Goal: Task Accomplishment & Management: Manage account settings

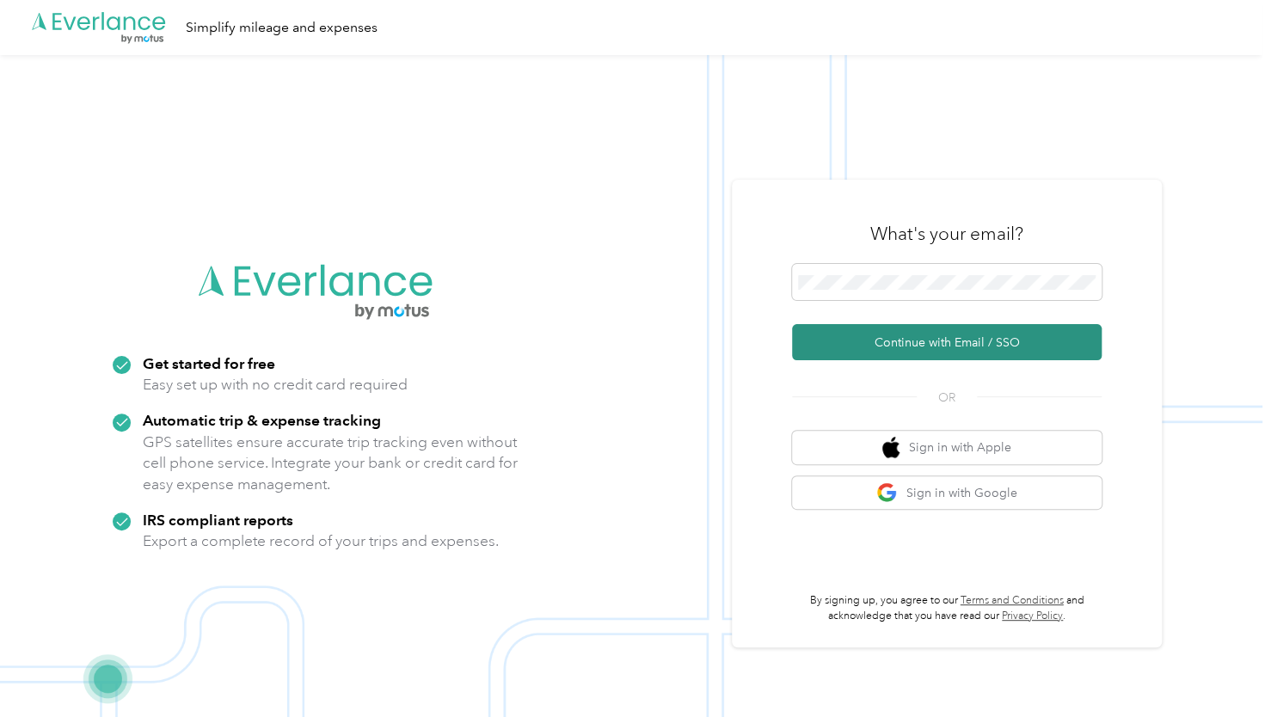
click at [906, 348] on button "Continue with Email / SSO" at bounding box center [947, 342] width 310 height 36
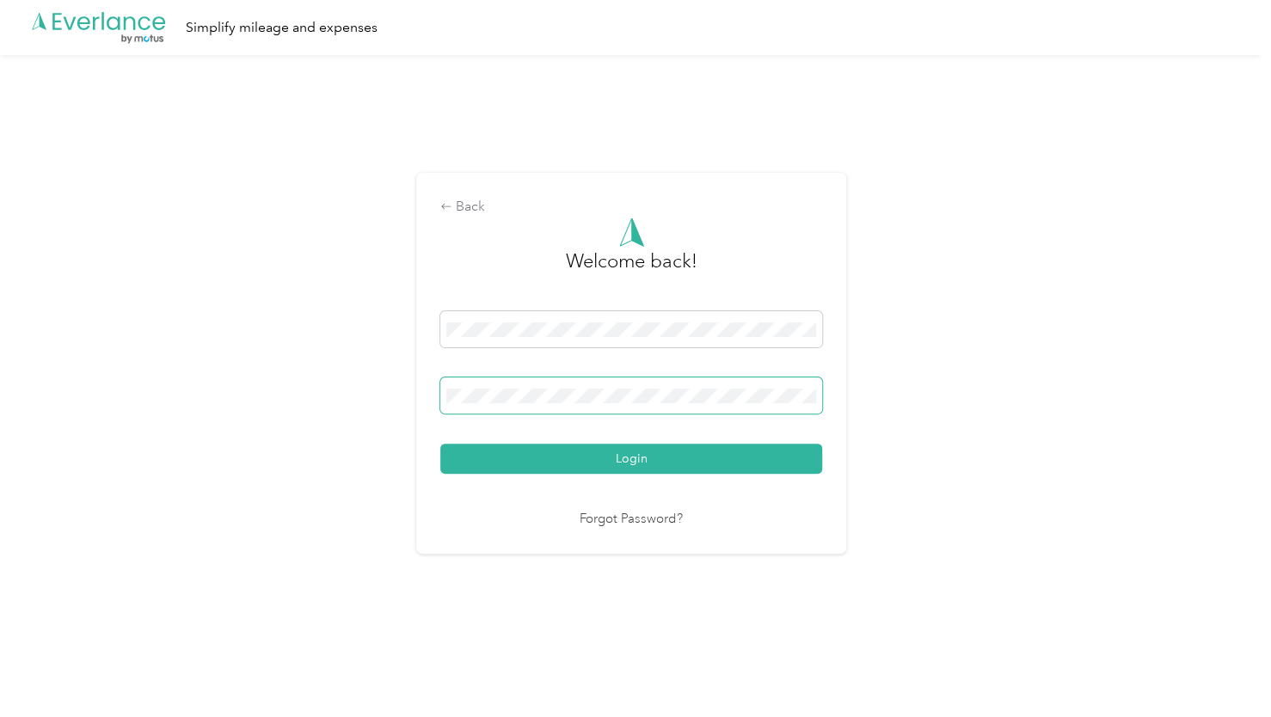
click at [440, 444] on button "Login" at bounding box center [631, 459] width 382 height 30
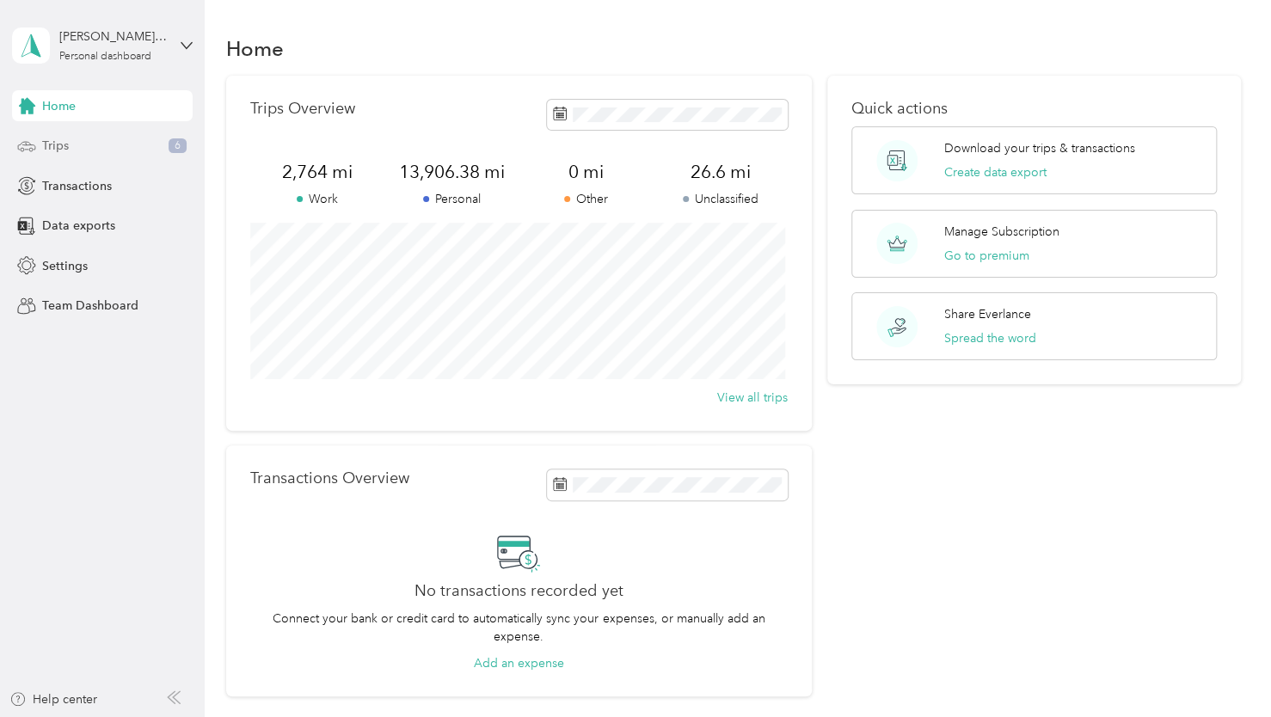
click at [75, 151] on div "Trips 6" at bounding box center [102, 146] width 181 height 31
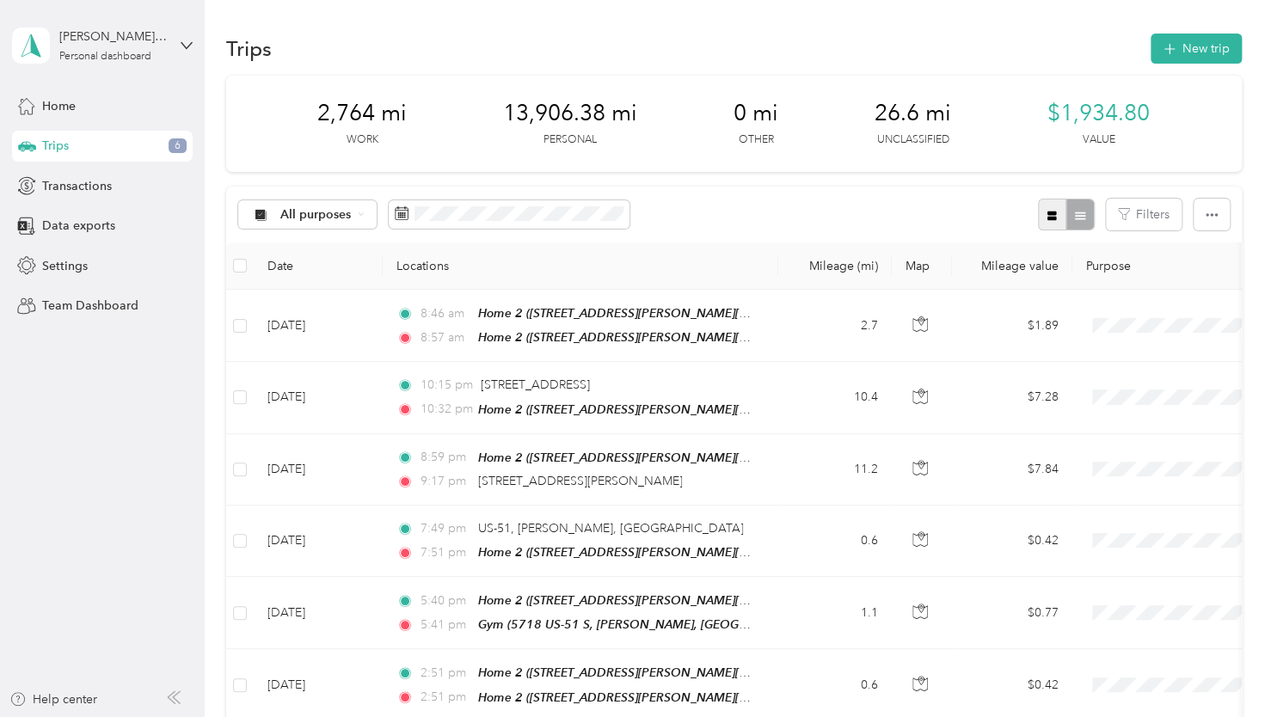
click at [1058, 217] on button "button" at bounding box center [1052, 215] width 29 height 32
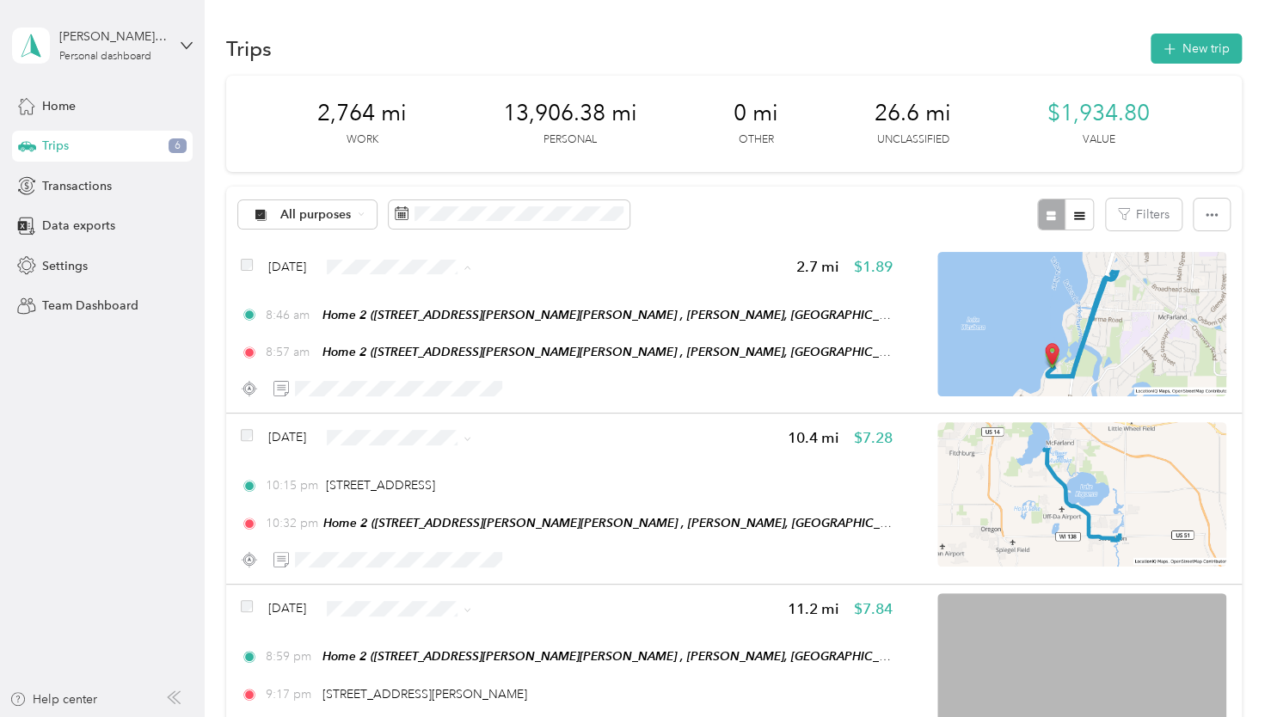
click at [417, 322] on span "Personal" at bounding box center [440, 328] width 102 height 18
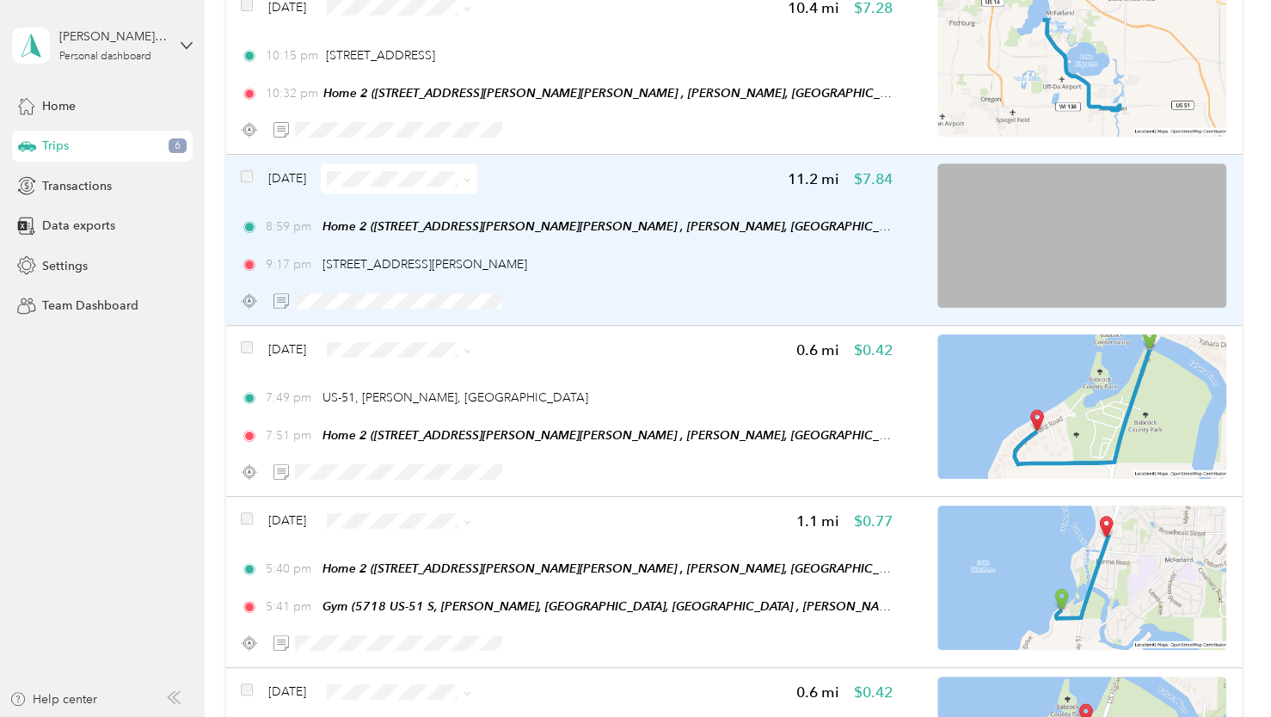
scroll to position [602, 0]
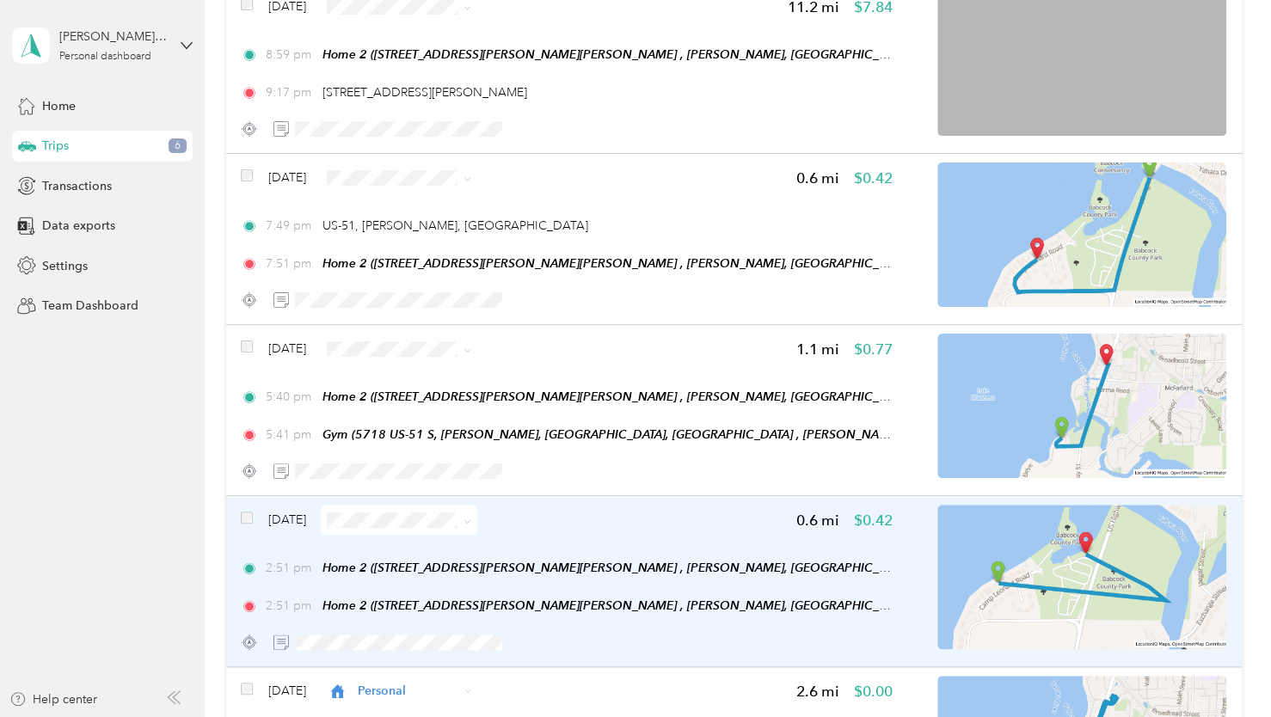
click at [240, 513] on div "[DATE] 0.6 mi $0.42 2:51 pm Home 2 ([STREET_ADDRESS][PERSON_NAME][PERSON_NAME] …" at bounding box center [734, 581] width 1016 height 171
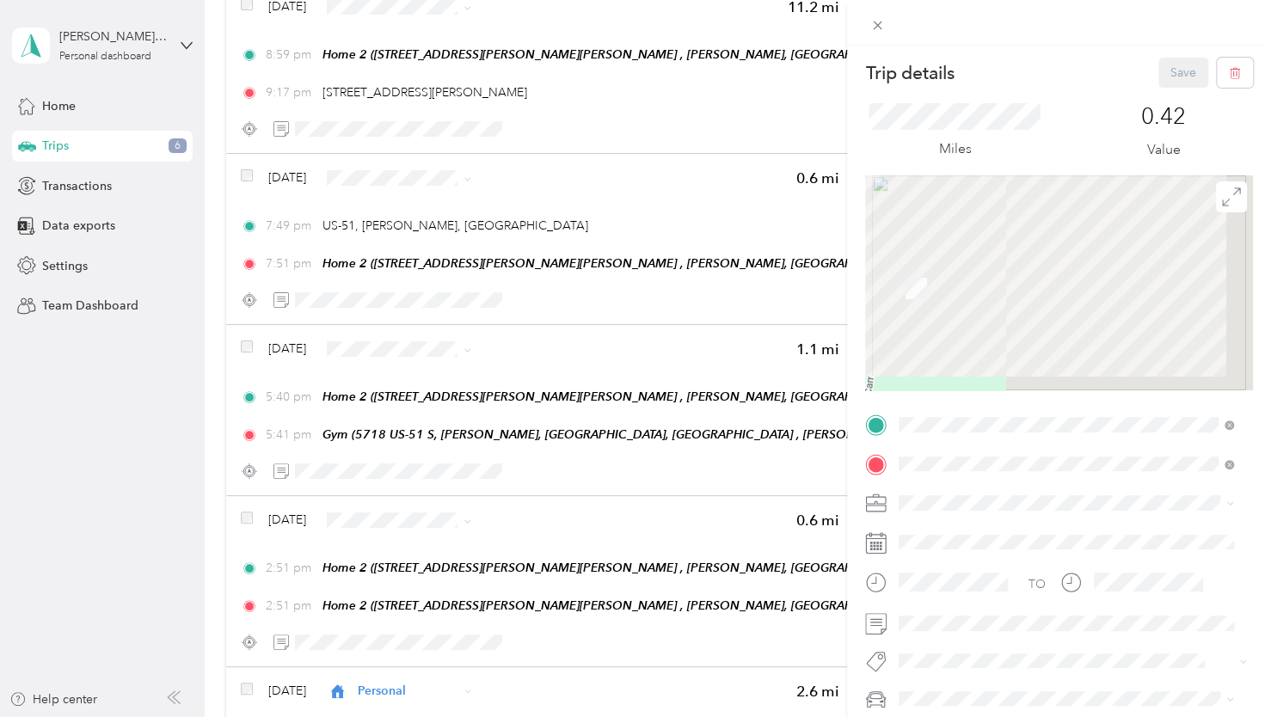
click at [247, 523] on div "Trip details Save This trip cannot be edited because it is either under review,…" at bounding box center [635, 358] width 1271 height 717
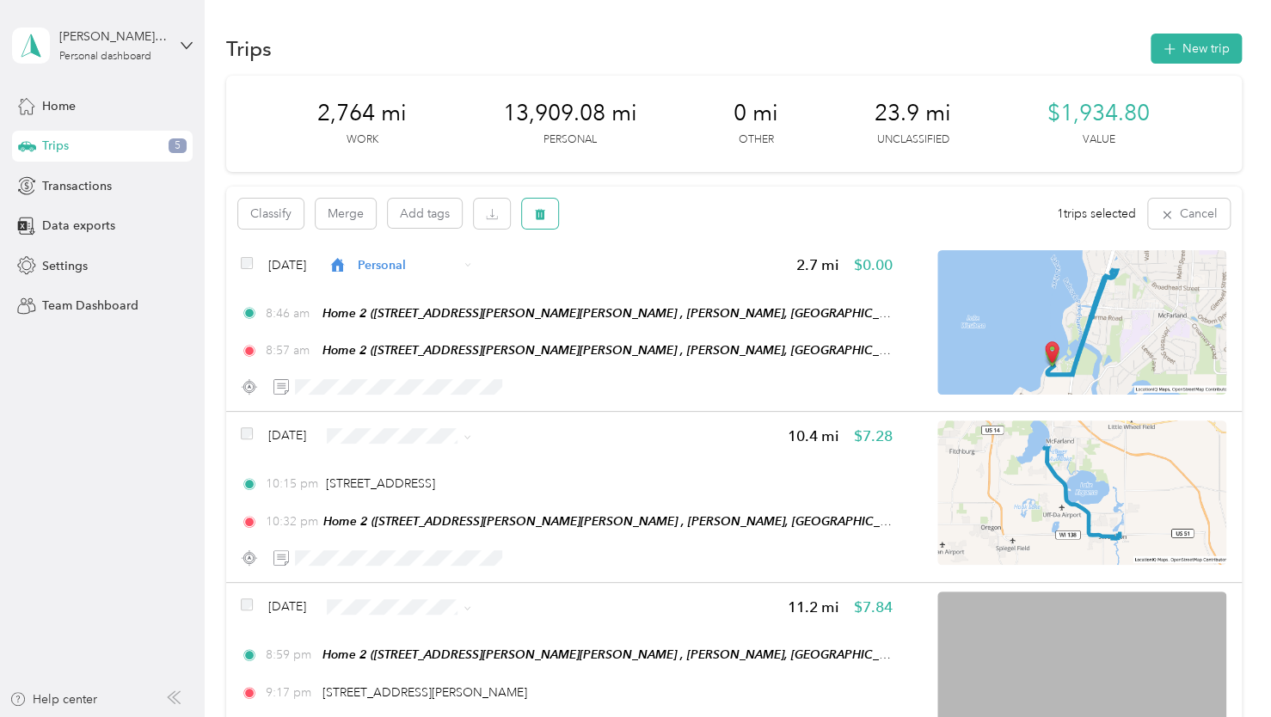
drag, startPoint x: 541, startPoint y: 220, endPoint x: 599, endPoint y: 273, distance: 78.5
click at [541, 222] on button "button" at bounding box center [540, 214] width 36 height 30
click at [666, 291] on button "Yes" at bounding box center [668, 286] width 34 height 28
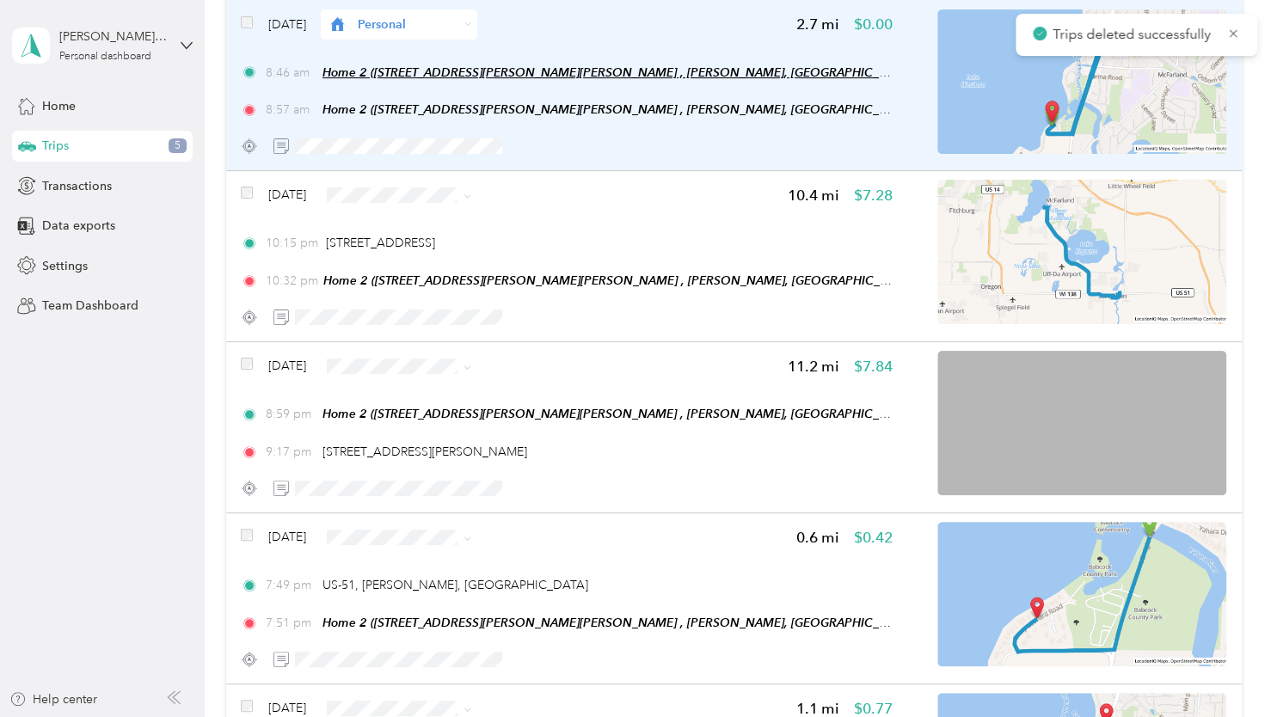
scroll to position [602, 0]
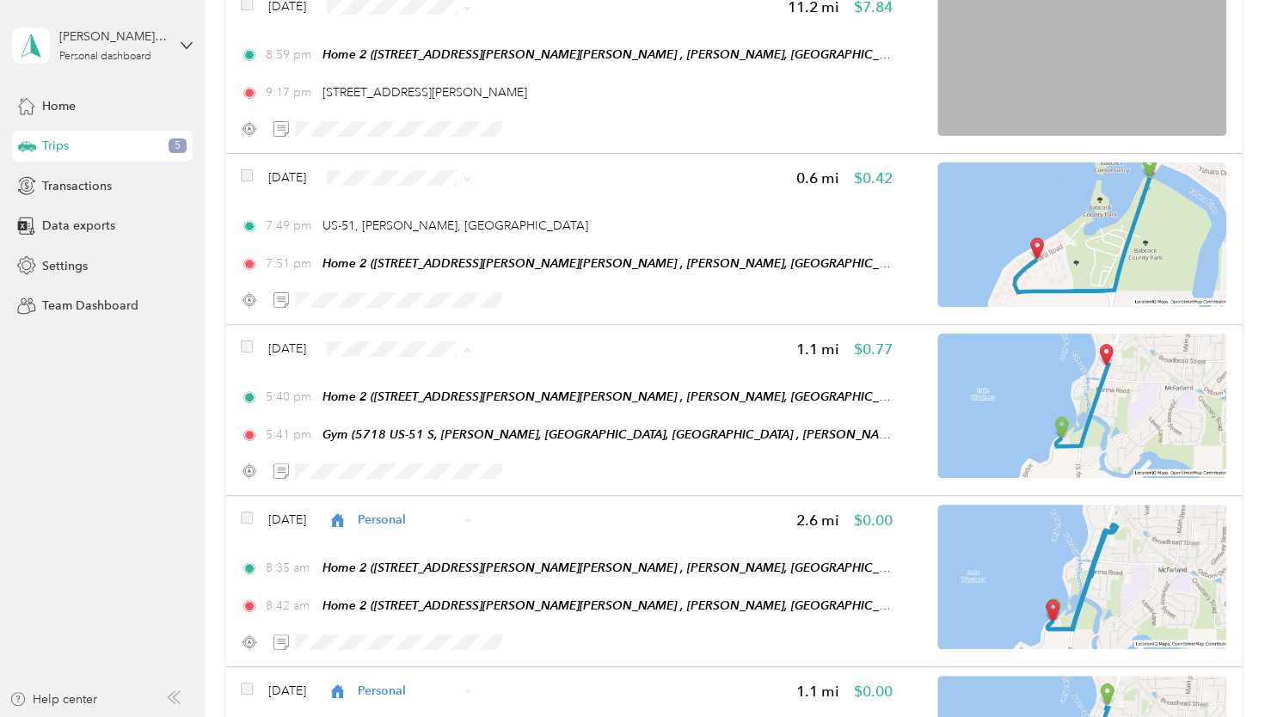
click at [415, 415] on span "Personal" at bounding box center [448, 411] width 102 height 18
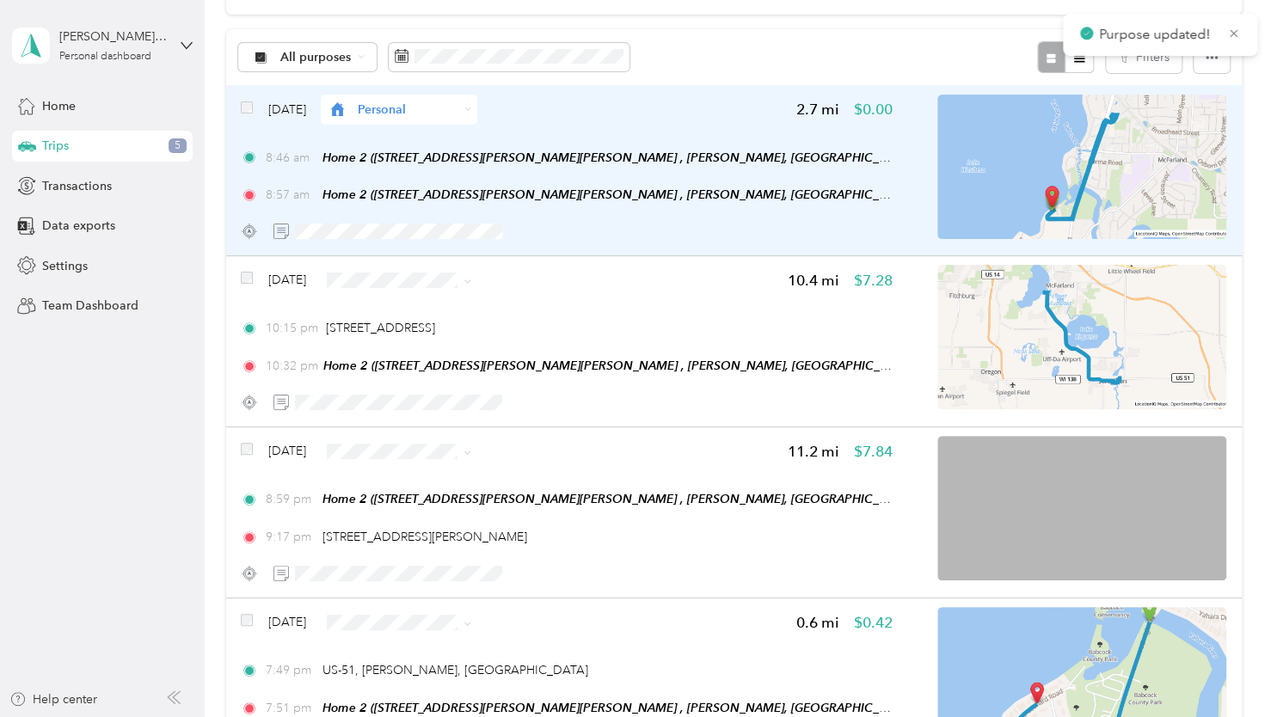
scroll to position [0, 0]
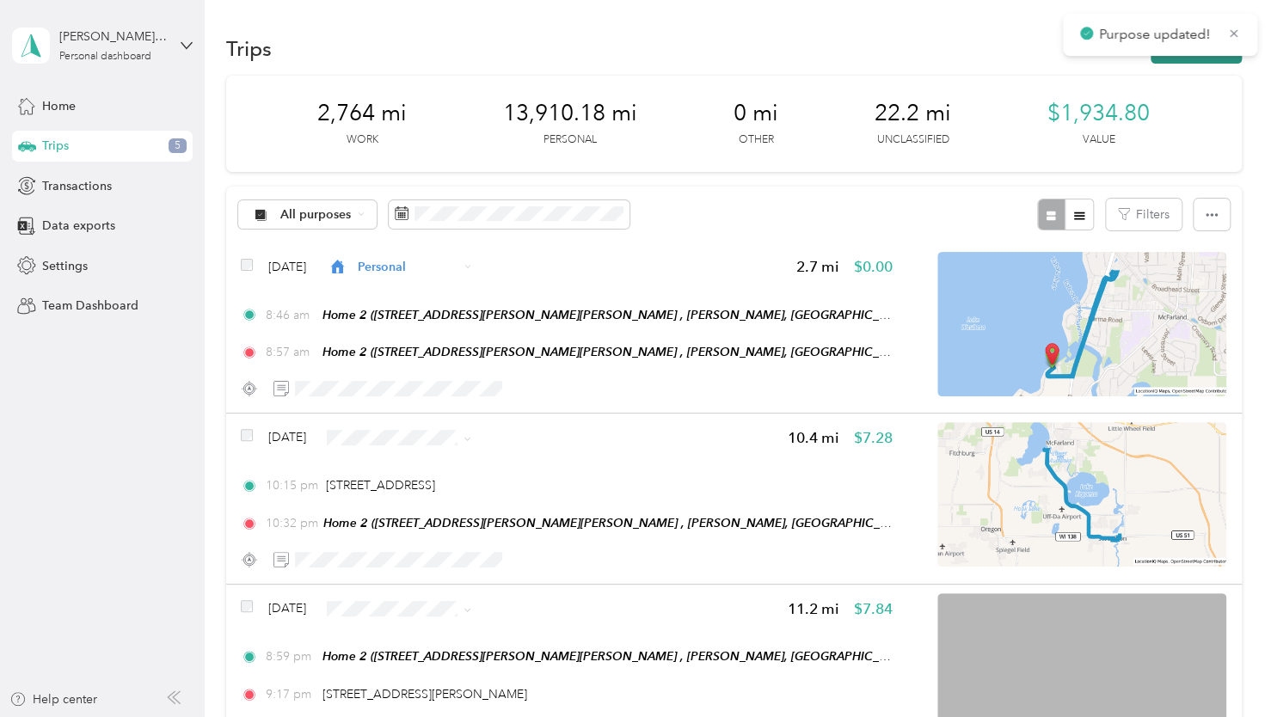
click at [1164, 60] on button "New trip" at bounding box center [1196, 49] width 91 height 30
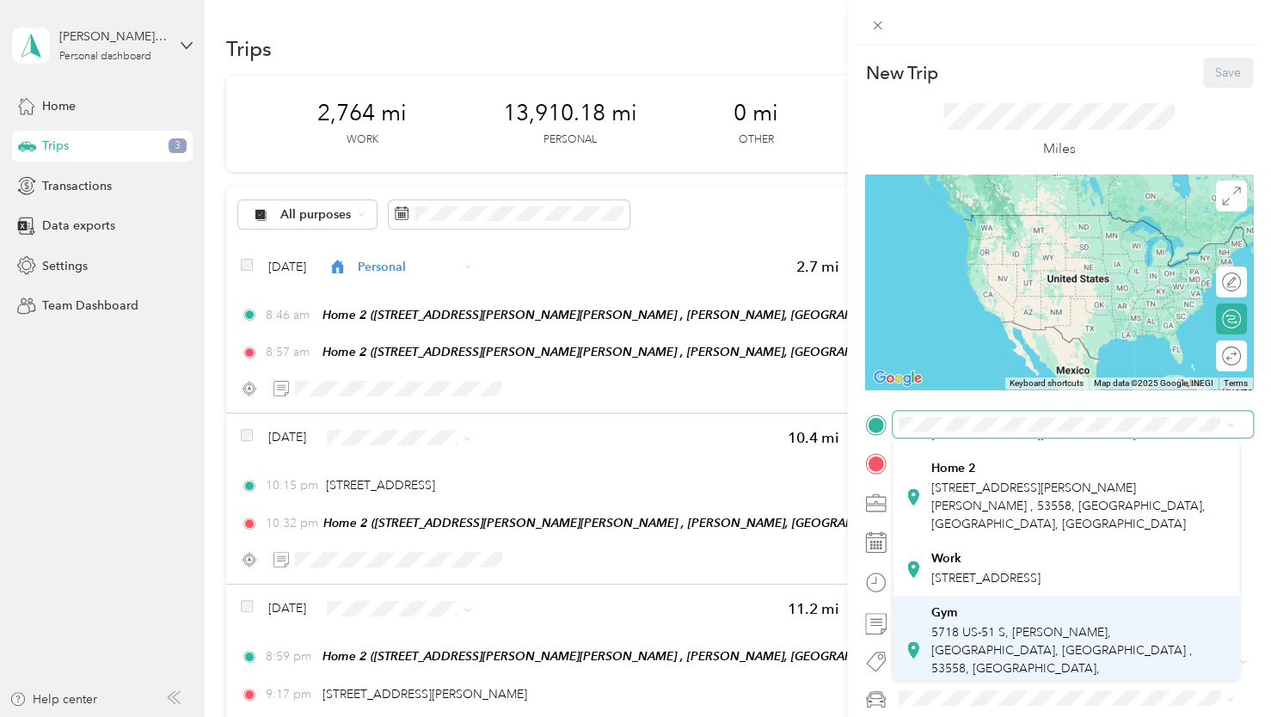
scroll to position [172, 0]
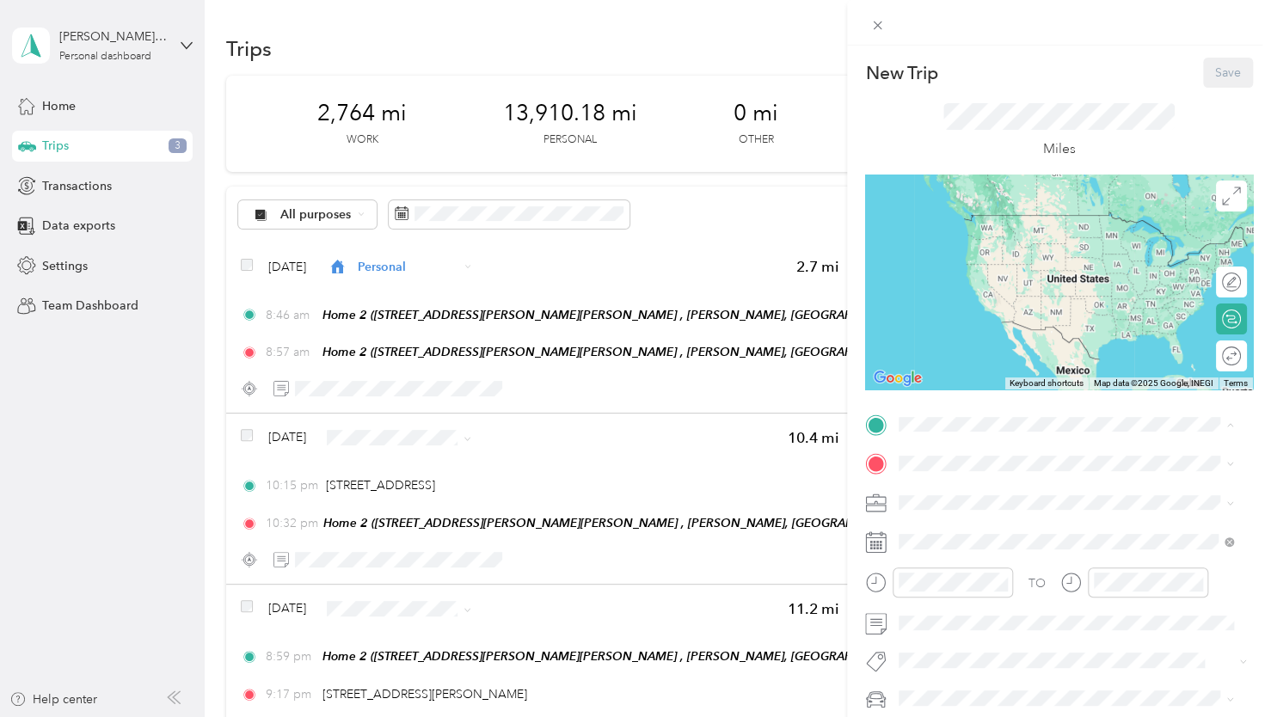
click at [958, 566] on div "Gym 5718 US-51 S, [PERSON_NAME], [GEOGRAPHIC_DATA], [GEOGRAPHIC_DATA] , 53558, …" at bounding box center [1079, 557] width 297 height 90
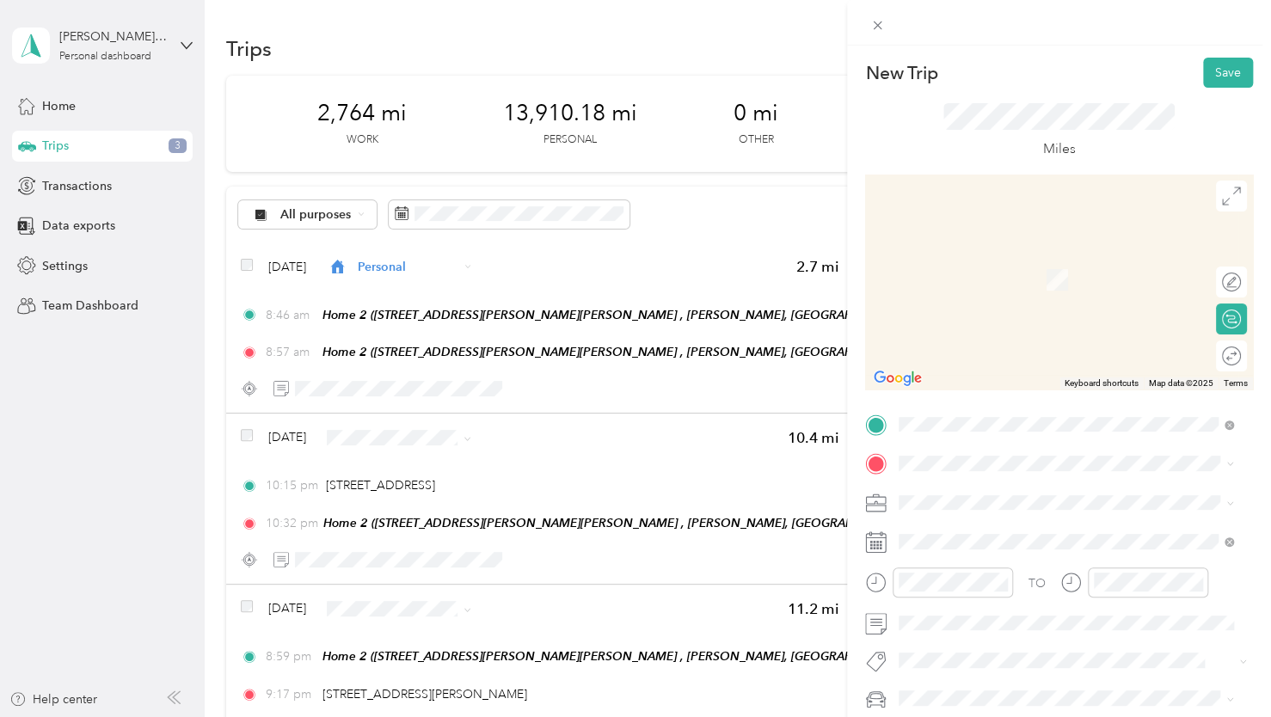
click at [967, 360] on div "Home 2 [STREET_ADDRESS][PERSON_NAME][PERSON_NAME], [PERSON_NAME], [GEOGRAPHIC_D…" at bounding box center [1079, 342] width 297 height 72
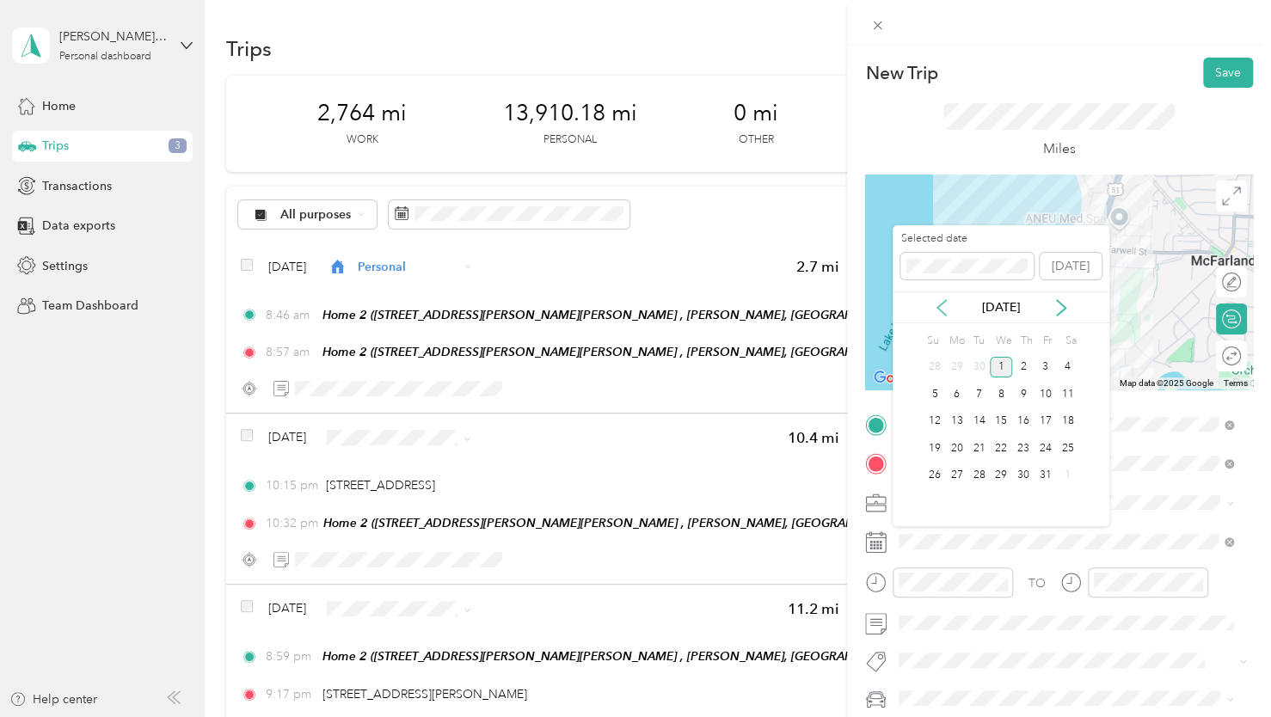
click at [942, 303] on icon at bounding box center [941, 307] width 9 height 15
click at [975, 472] on div "30" at bounding box center [979, 476] width 22 height 22
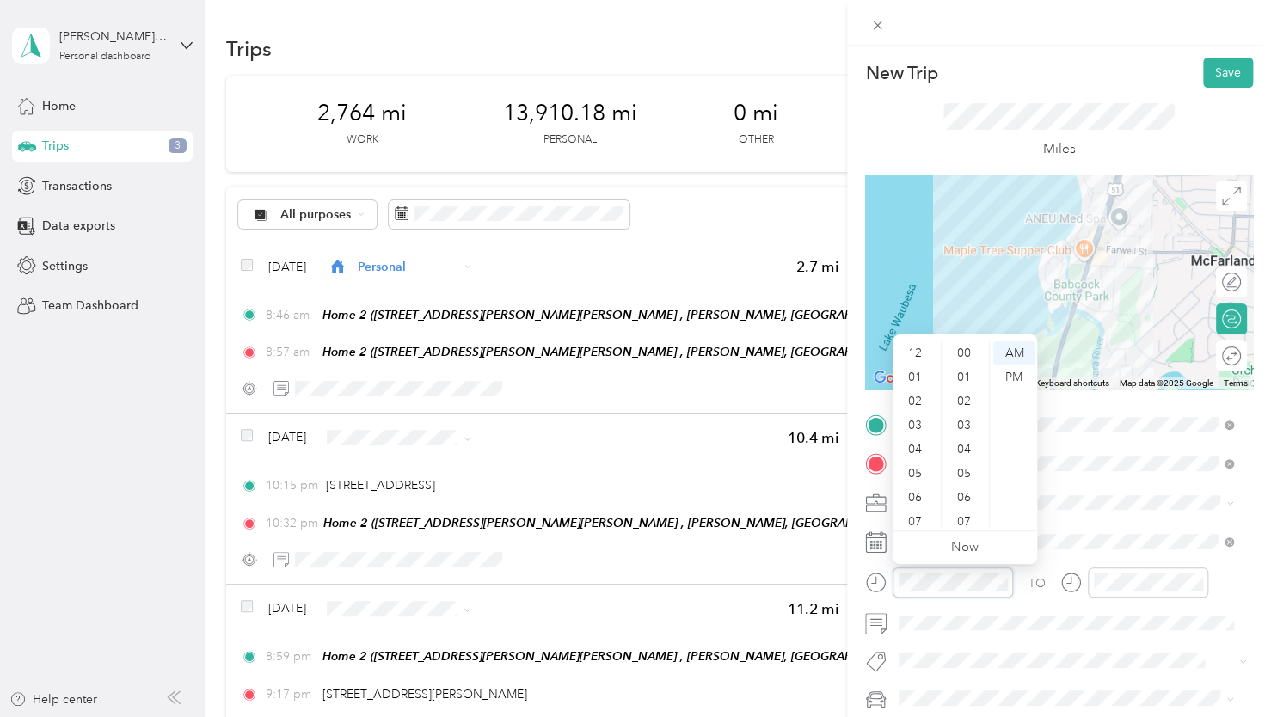
scroll to position [103, 0]
click at [915, 418] on div "07" at bounding box center [916, 419] width 41 height 24
click at [965, 380] on div "49" at bounding box center [965, 378] width 41 height 24
click at [1028, 384] on div "PM" at bounding box center [1013, 378] width 41 height 24
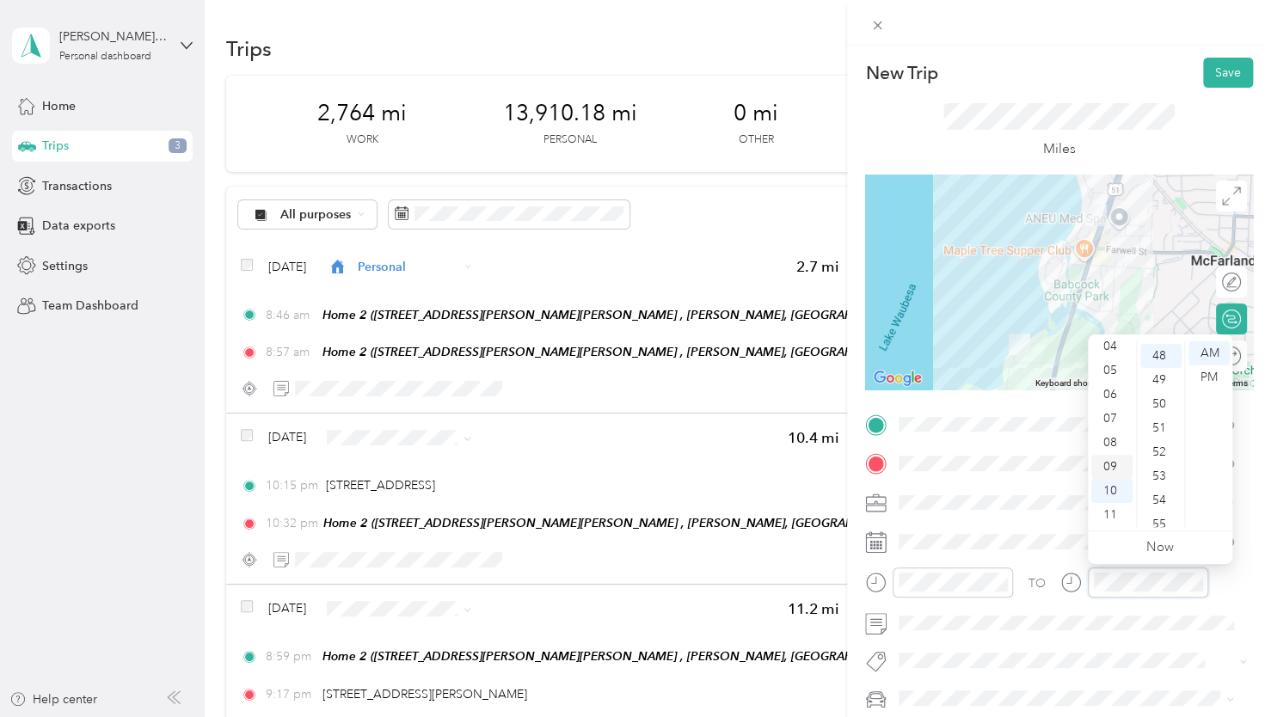
scroll to position [1156, 0]
click at [1108, 421] on div "07" at bounding box center [1111, 419] width 41 height 24
click at [1152, 433] on div "51" at bounding box center [1160, 426] width 41 height 24
click at [1200, 381] on div "PM" at bounding box center [1209, 378] width 41 height 24
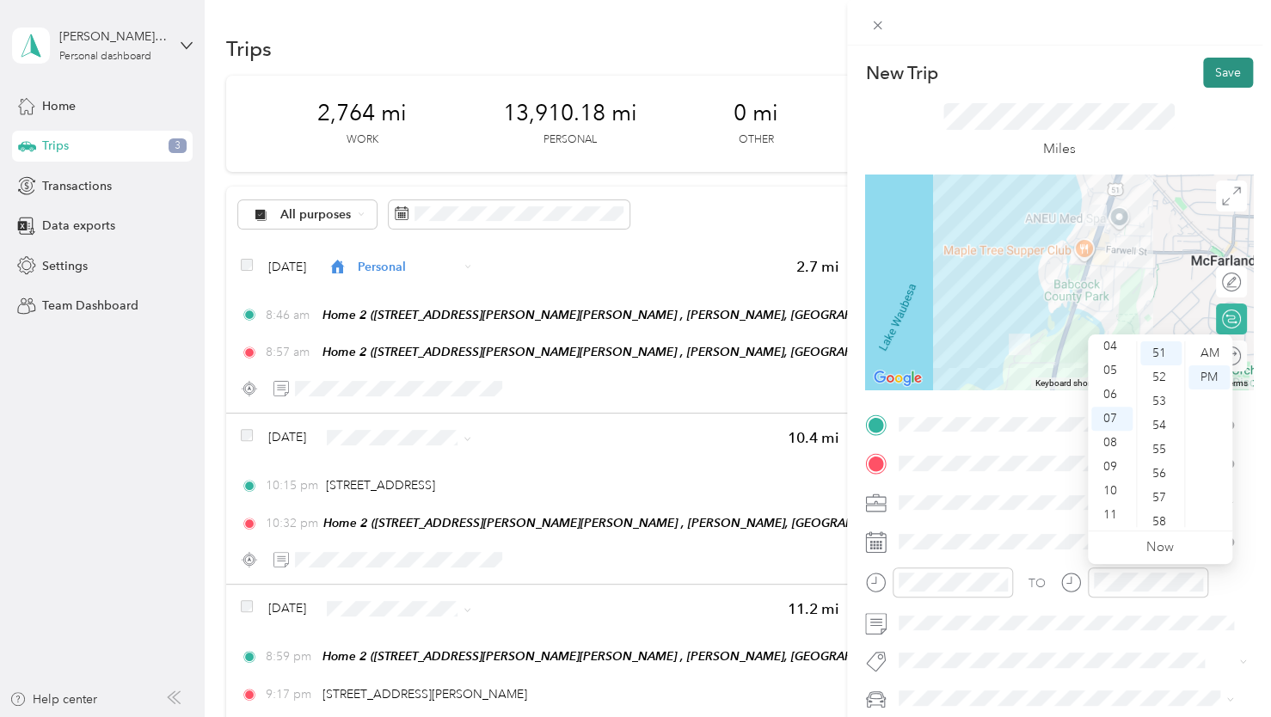
click at [1218, 74] on button "Save" at bounding box center [1228, 73] width 50 height 30
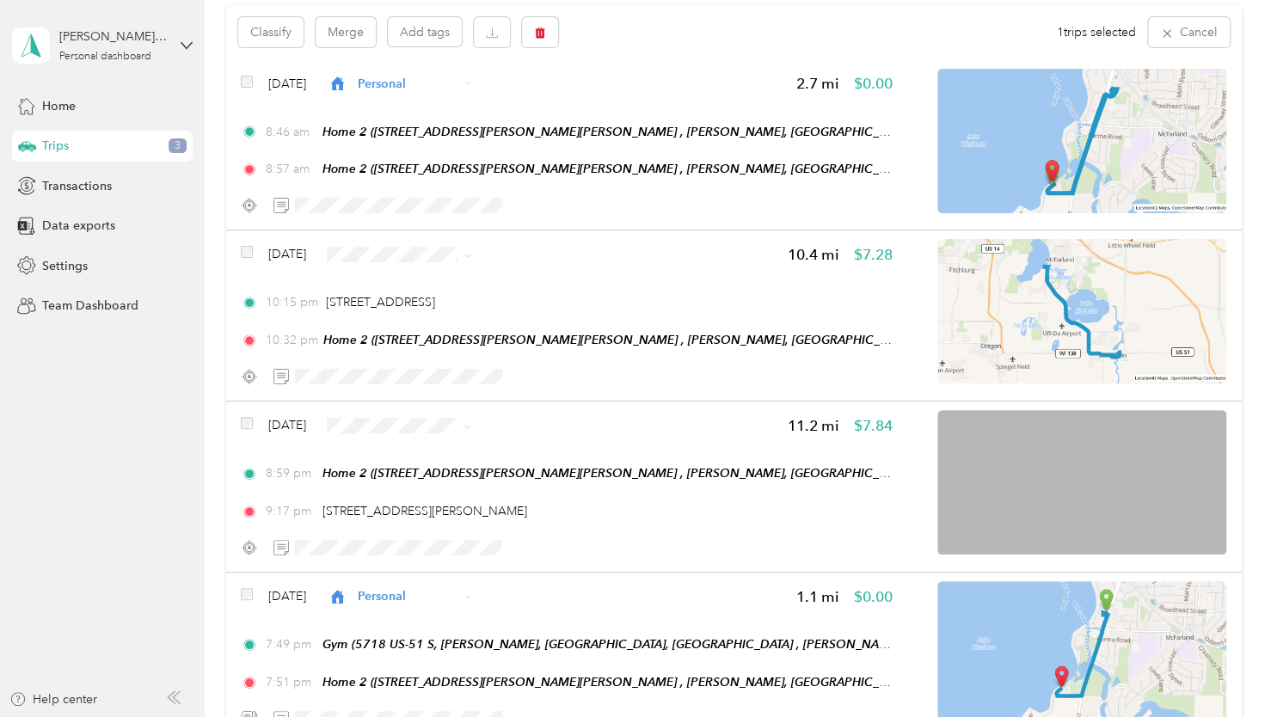
scroll to position [0, 0]
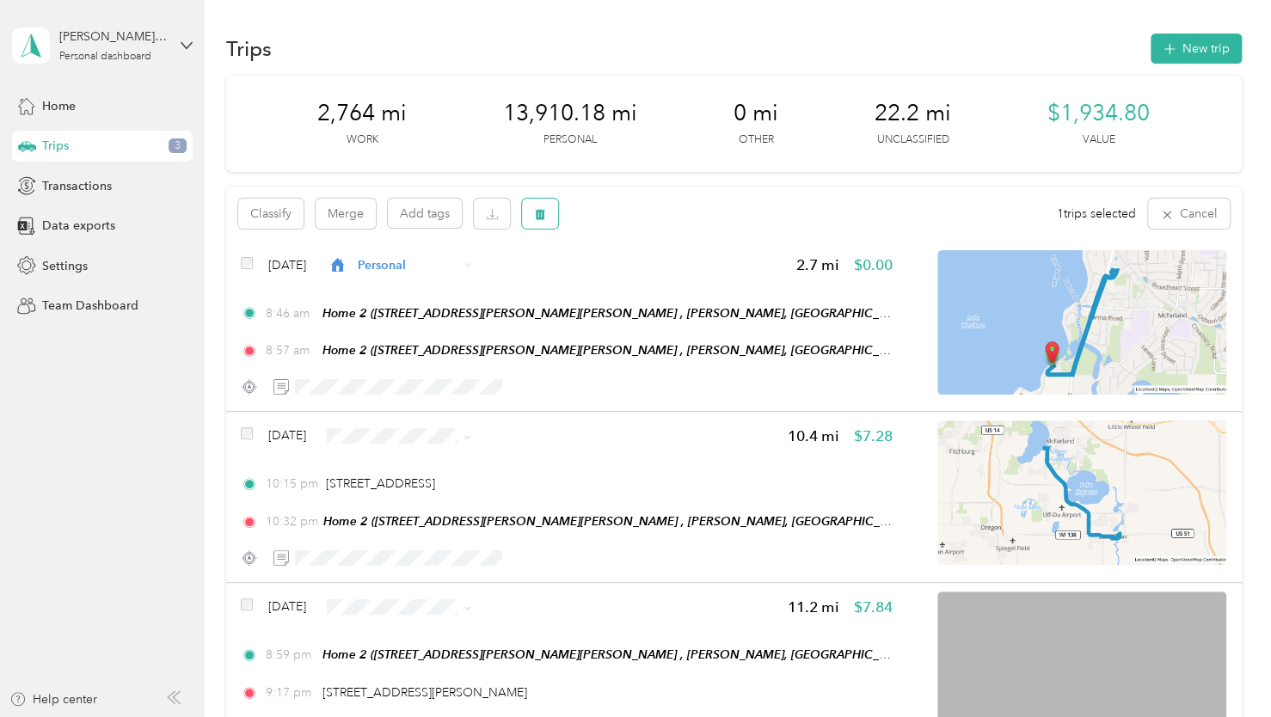
click at [542, 217] on icon "button" at bounding box center [540, 214] width 10 height 11
click at [660, 301] on div "Are you sure you want to delete ALL 1 trip(s)? No Yes" at bounding box center [543, 274] width 309 height 76
click at [667, 286] on button "Yes" at bounding box center [668, 278] width 34 height 28
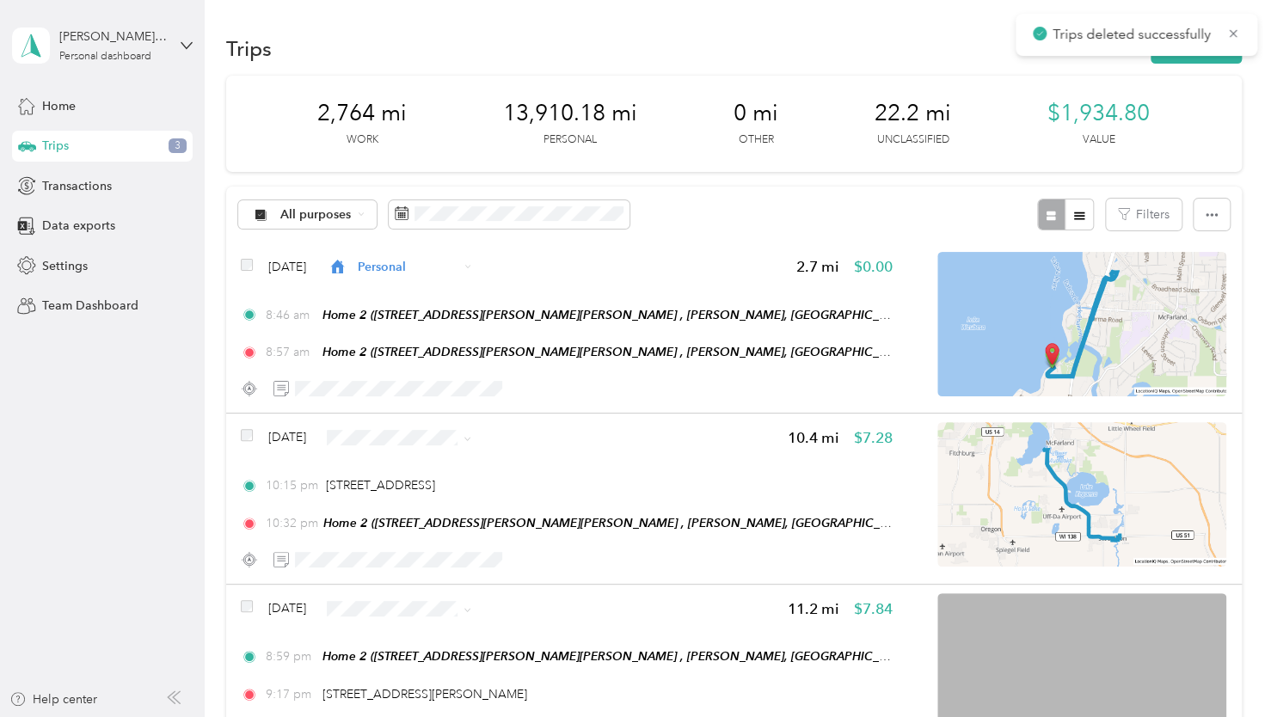
click at [728, 224] on div "All purposes Filters" at bounding box center [734, 215] width 1016 height 56
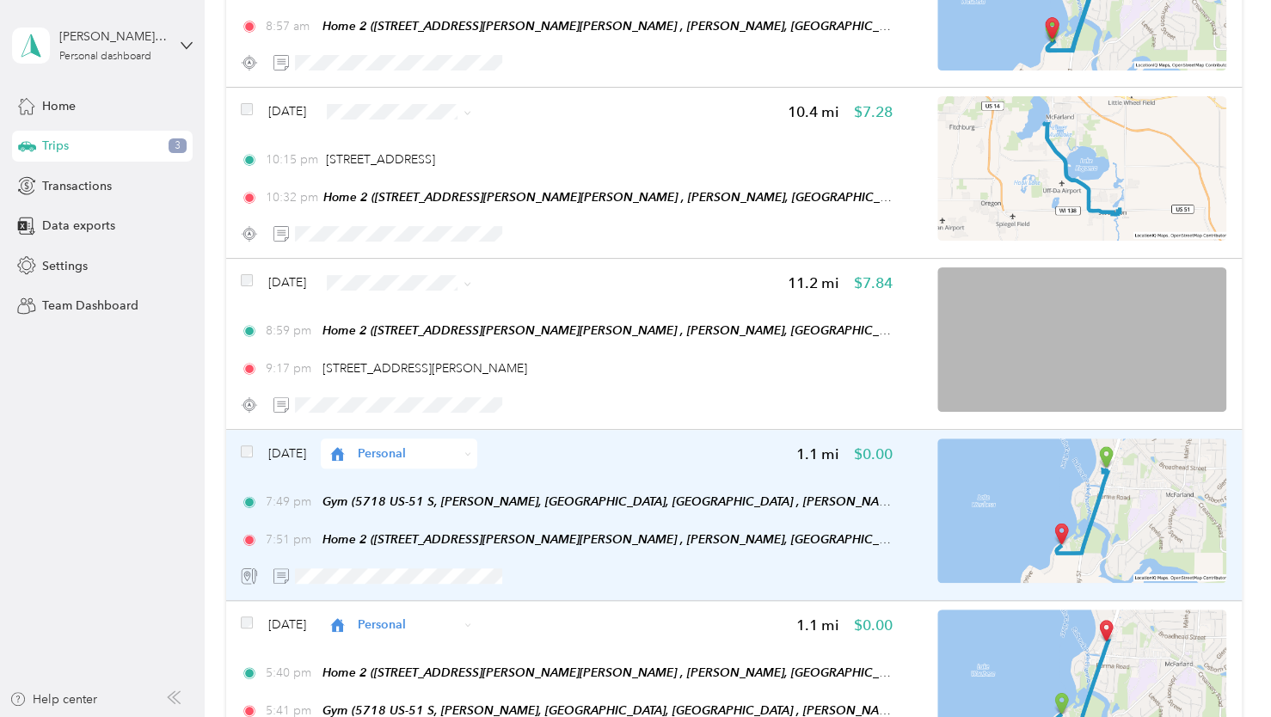
scroll to position [344, 0]
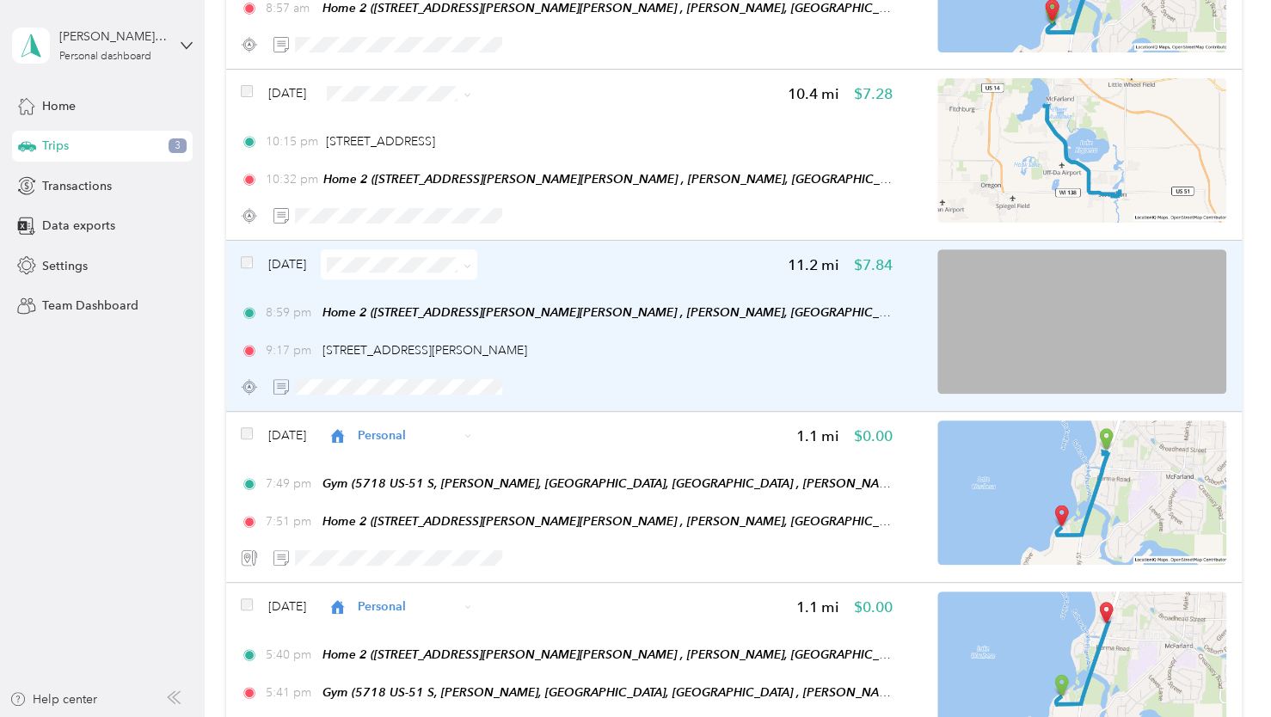
click at [1011, 359] on img at bounding box center [1081, 321] width 289 height 144
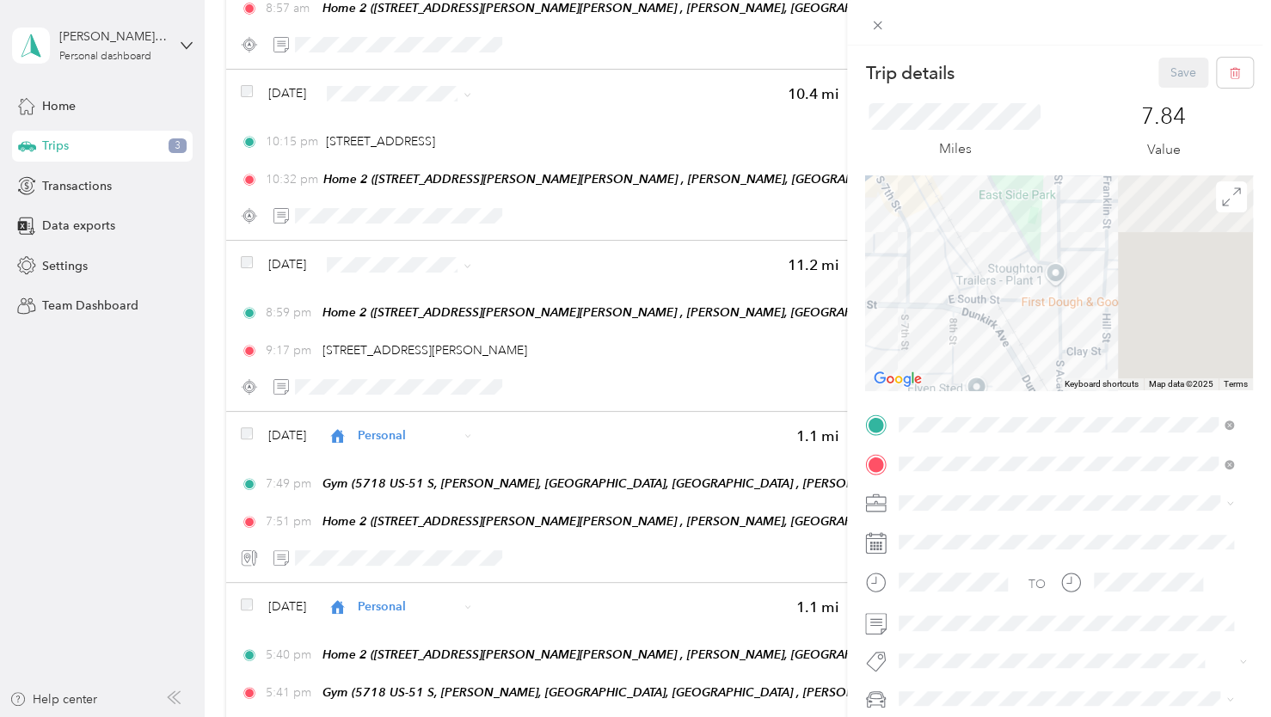
drag, startPoint x: 1134, startPoint y: 259, endPoint x: 912, endPoint y: 303, distance: 226.2
click at [912, 303] on div at bounding box center [1059, 282] width 388 height 215
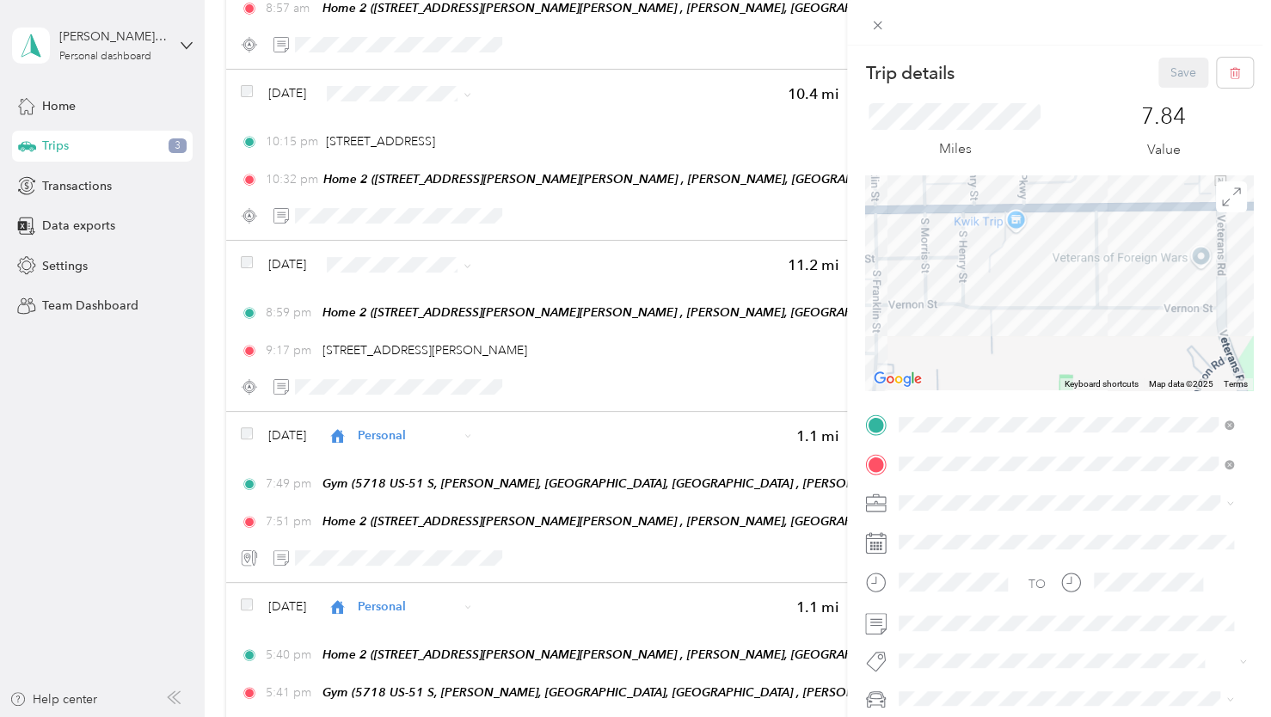
drag, startPoint x: 964, startPoint y: 312, endPoint x: 949, endPoint y: 356, distance: 46.5
click at [949, 356] on div at bounding box center [1059, 282] width 388 height 215
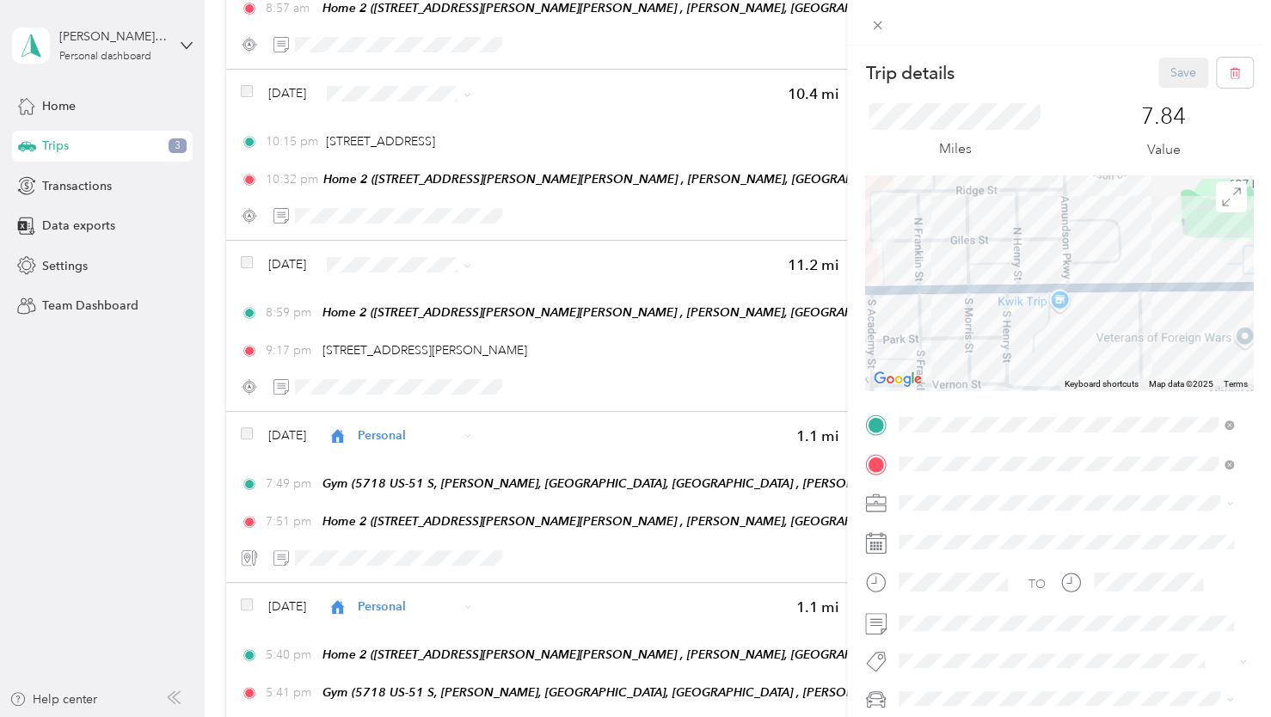
drag, startPoint x: 1070, startPoint y: 287, endPoint x: 1177, endPoint y: 362, distance: 130.3
click at [1177, 362] on div at bounding box center [1059, 282] width 388 height 215
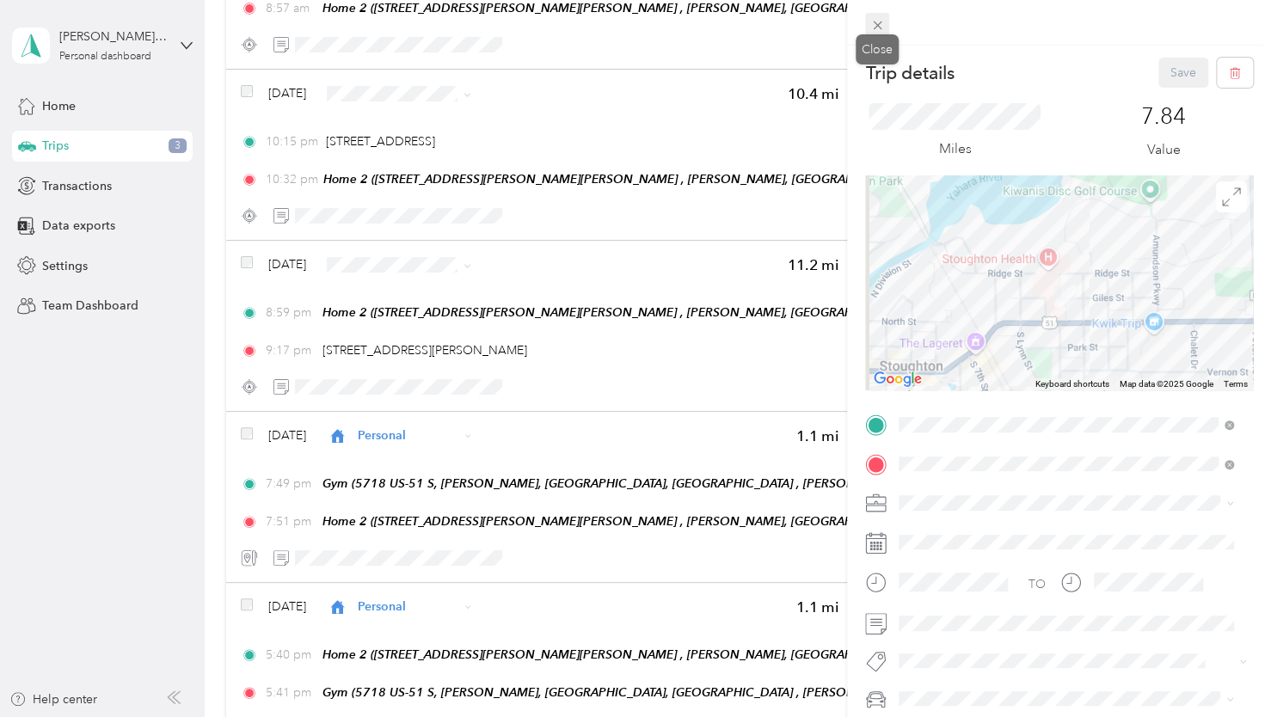
click at [876, 24] on icon at bounding box center [877, 26] width 9 height 9
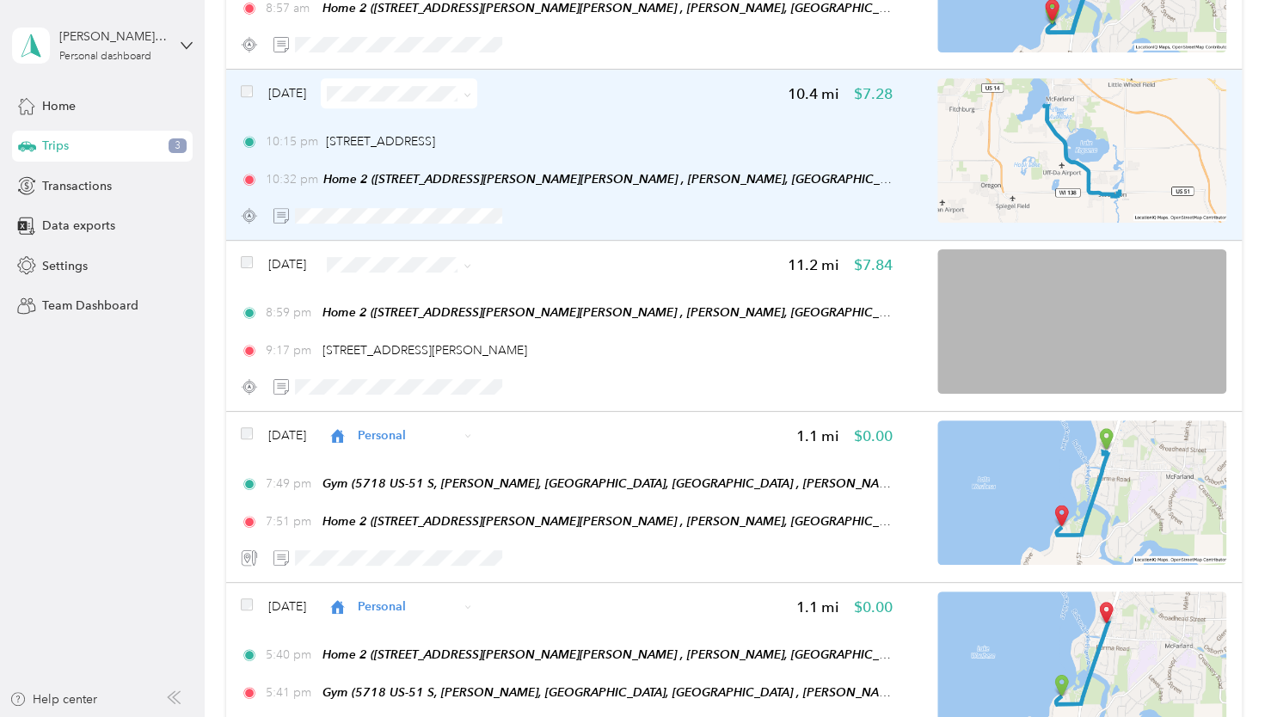
click at [984, 157] on img at bounding box center [1081, 150] width 289 height 144
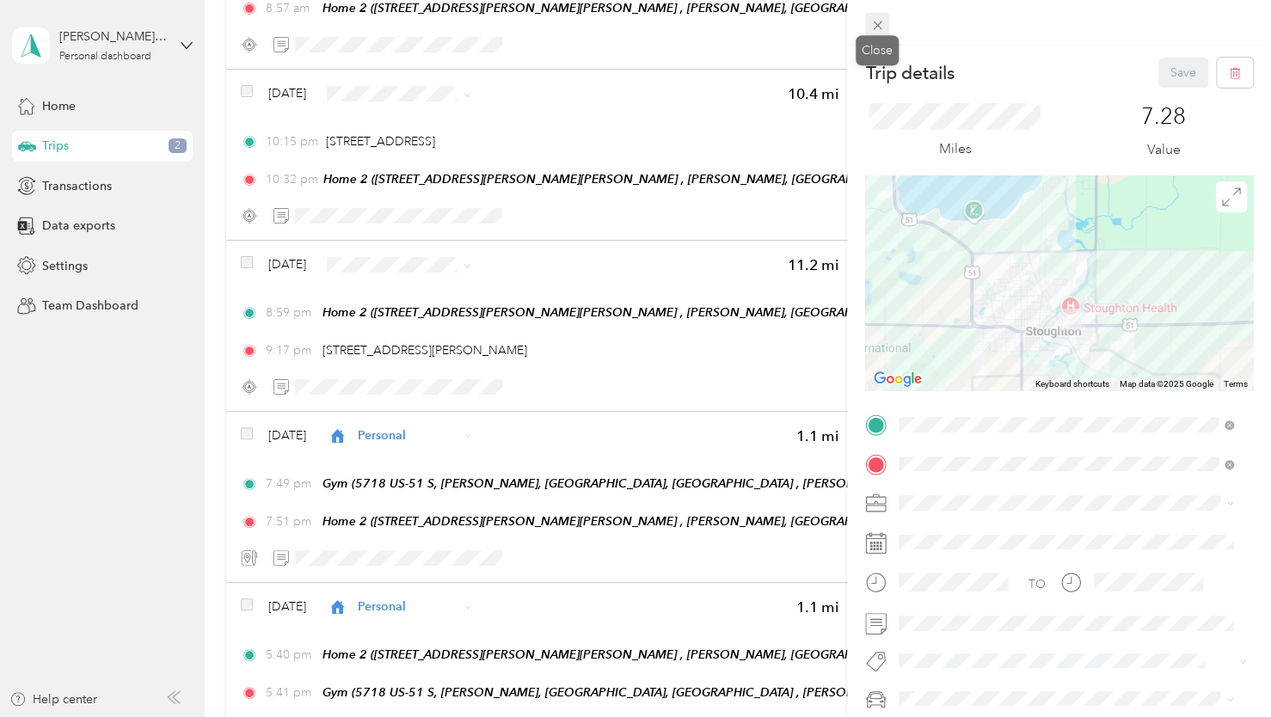
click at [877, 30] on icon at bounding box center [877, 25] width 15 height 15
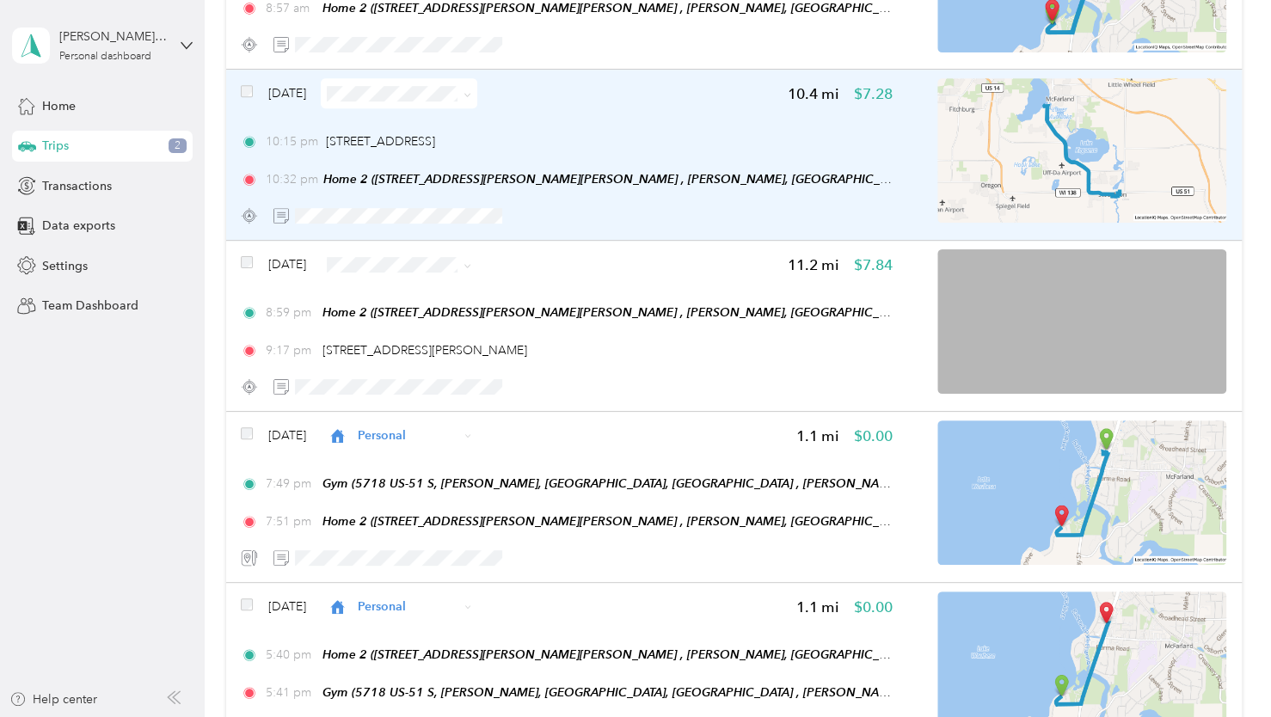
click at [1080, 185] on img at bounding box center [1081, 150] width 289 height 144
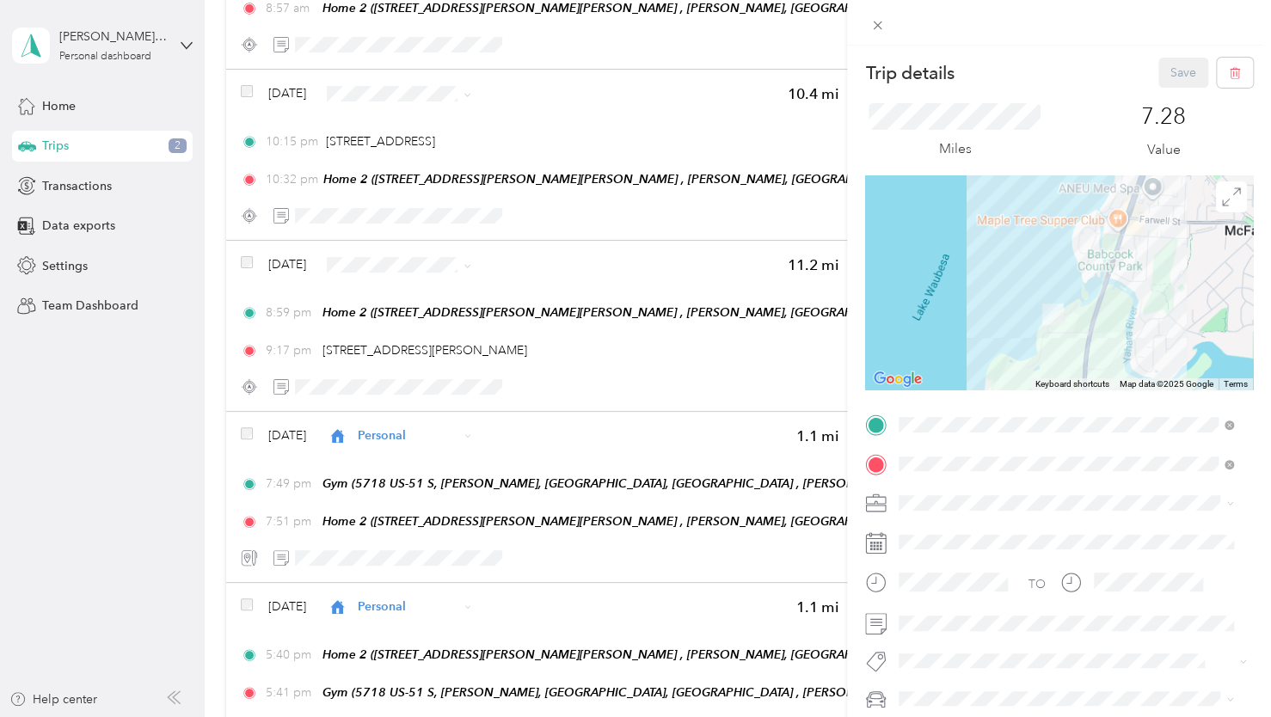
drag, startPoint x: 1115, startPoint y: 366, endPoint x: 1120, endPoint y: 281, distance: 85.3
click at [1121, 286] on div at bounding box center [1059, 282] width 388 height 215
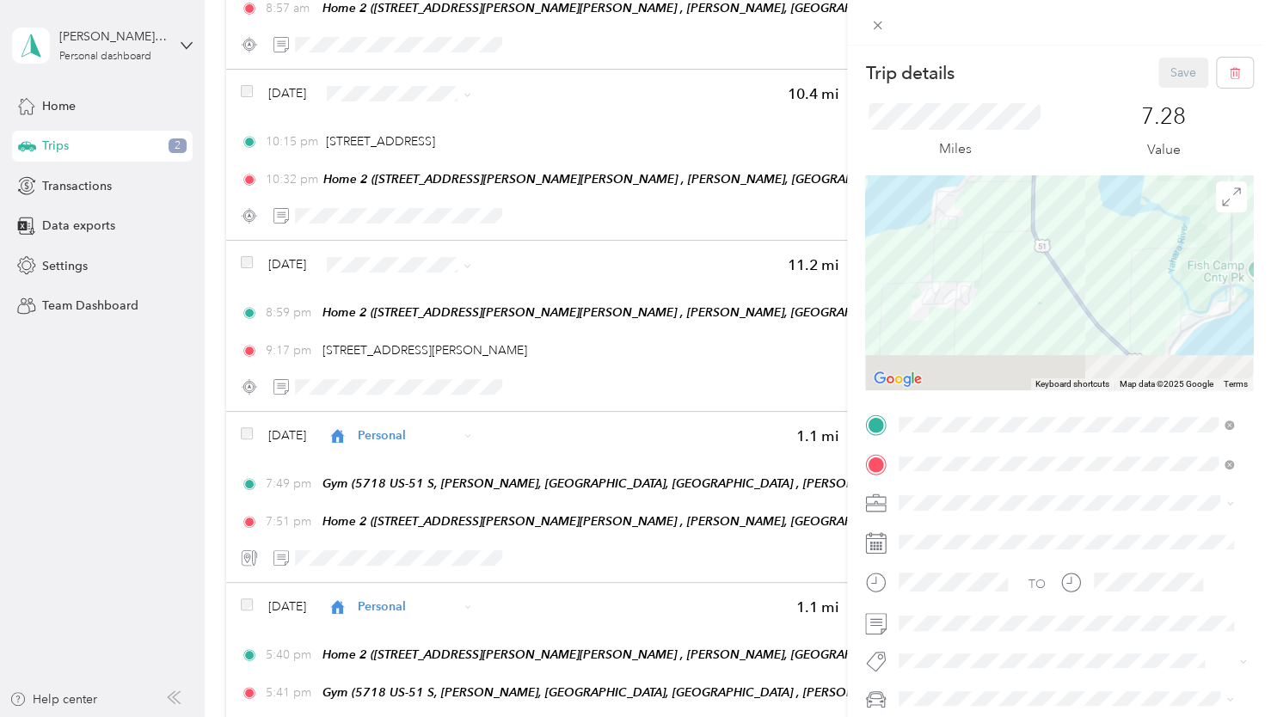
drag, startPoint x: 1132, startPoint y: 276, endPoint x: 1100, endPoint y: 247, distance: 43.2
click at [1098, 249] on div at bounding box center [1059, 282] width 388 height 215
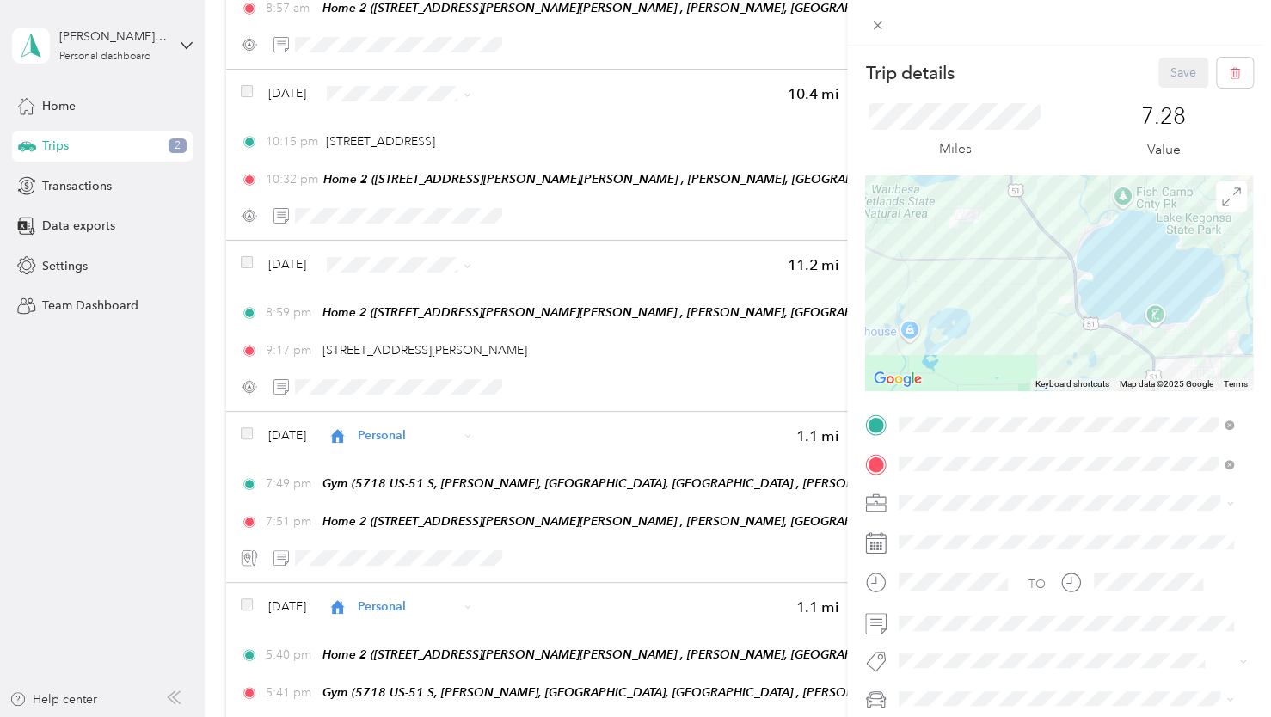
drag, startPoint x: 1125, startPoint y: 317, endPoint x: 1053, endPoint y: 213, distance: 126.7
click at [1056, 222] on div at bounding box center [1059, 282] width 388 height 215
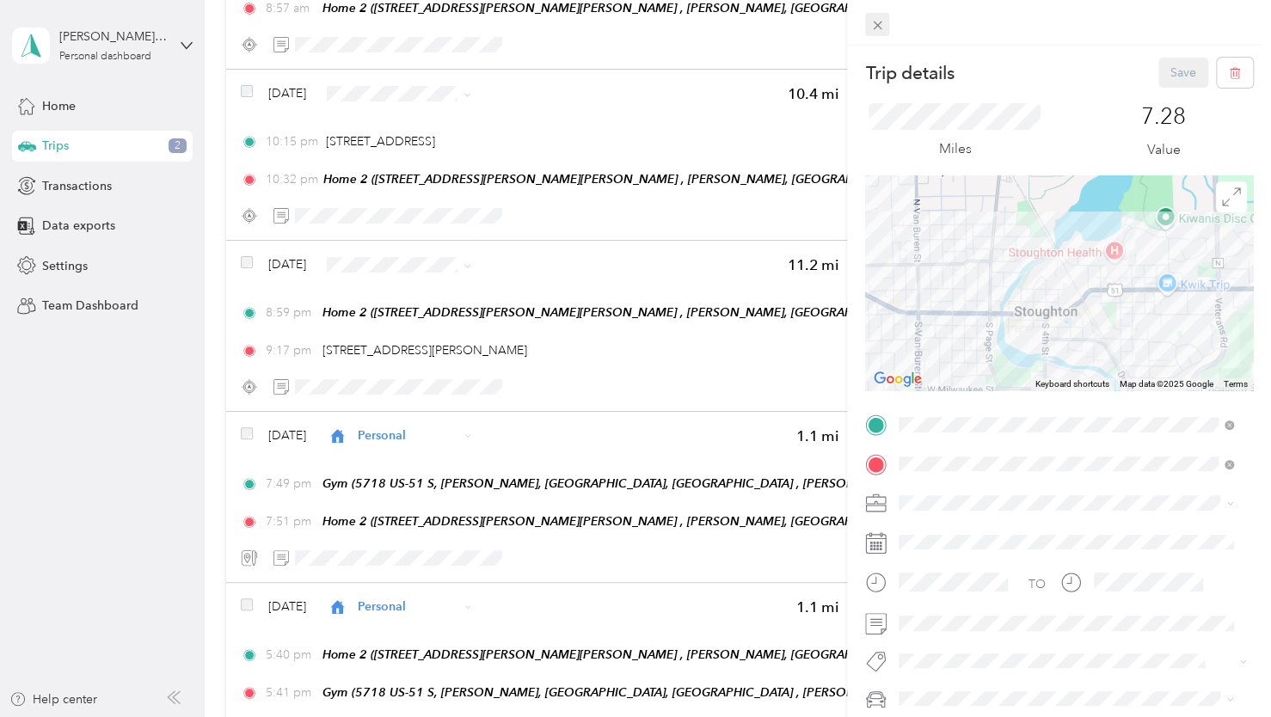
click at [876, 26] on icon at bounding box center [877, 26] width 9 height 9
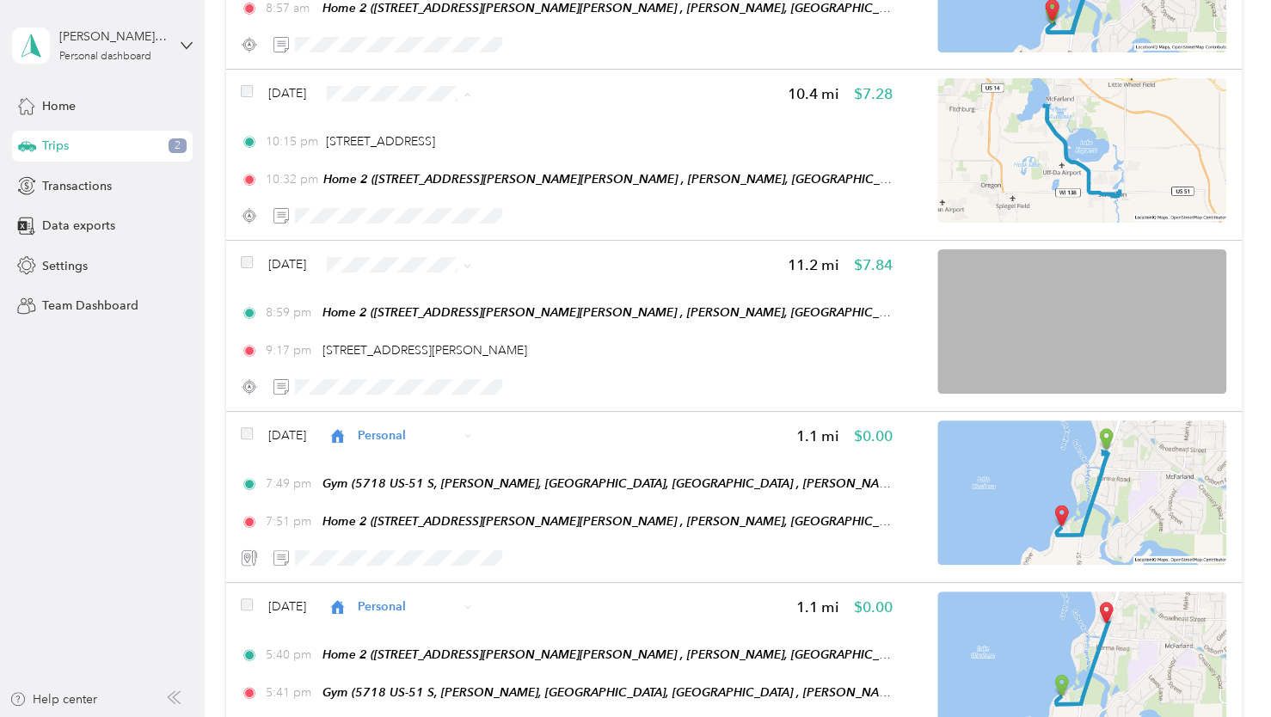
click at [461, 156] on span "Personal" at bounding box center [448, 155] width 102 height 18
click at [434, 332] on span "Personal" at bounding box center [448, 326] width 102 height 18
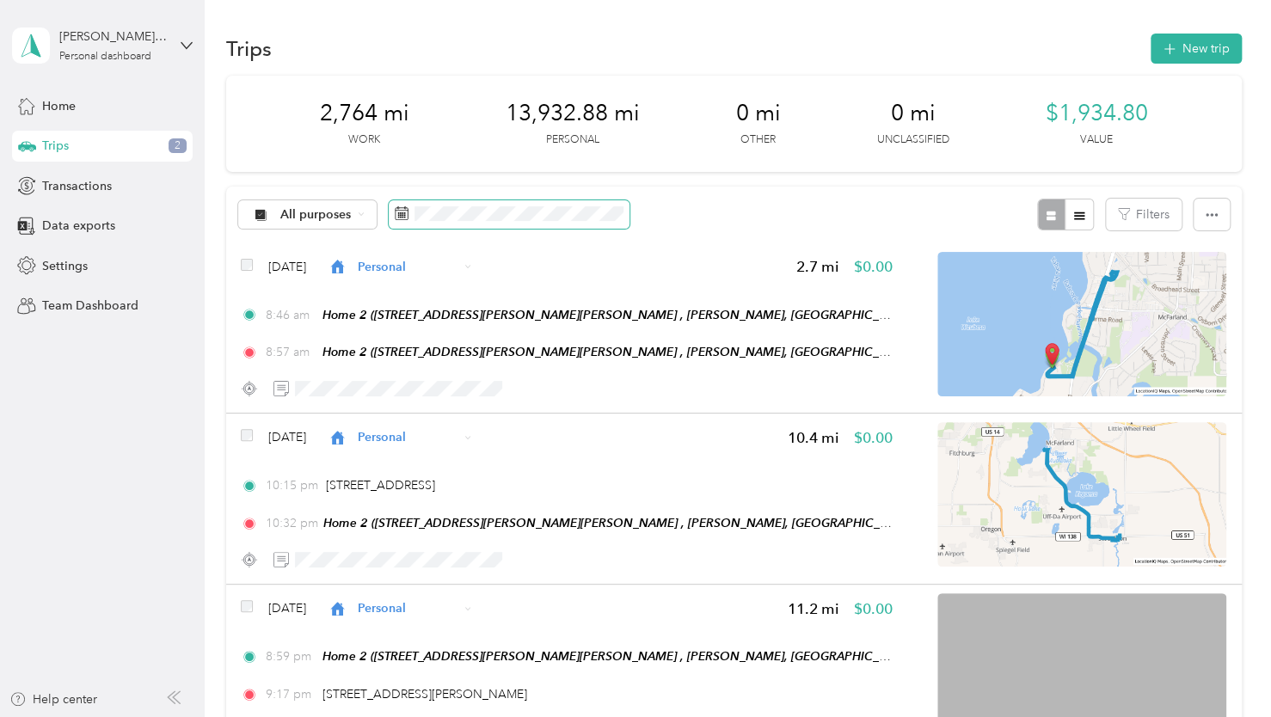
click at [499, 224] on span at bounding box center [509, 214] width 241 height 29
drag, startPoint x: 492, startPoint y: 195, endPoint x: 491, endPoint y: 205, distance: 9.5
click at [491, 201] on div "All purposes Filters" at bounding box center [734, 215] width 1016 height 56
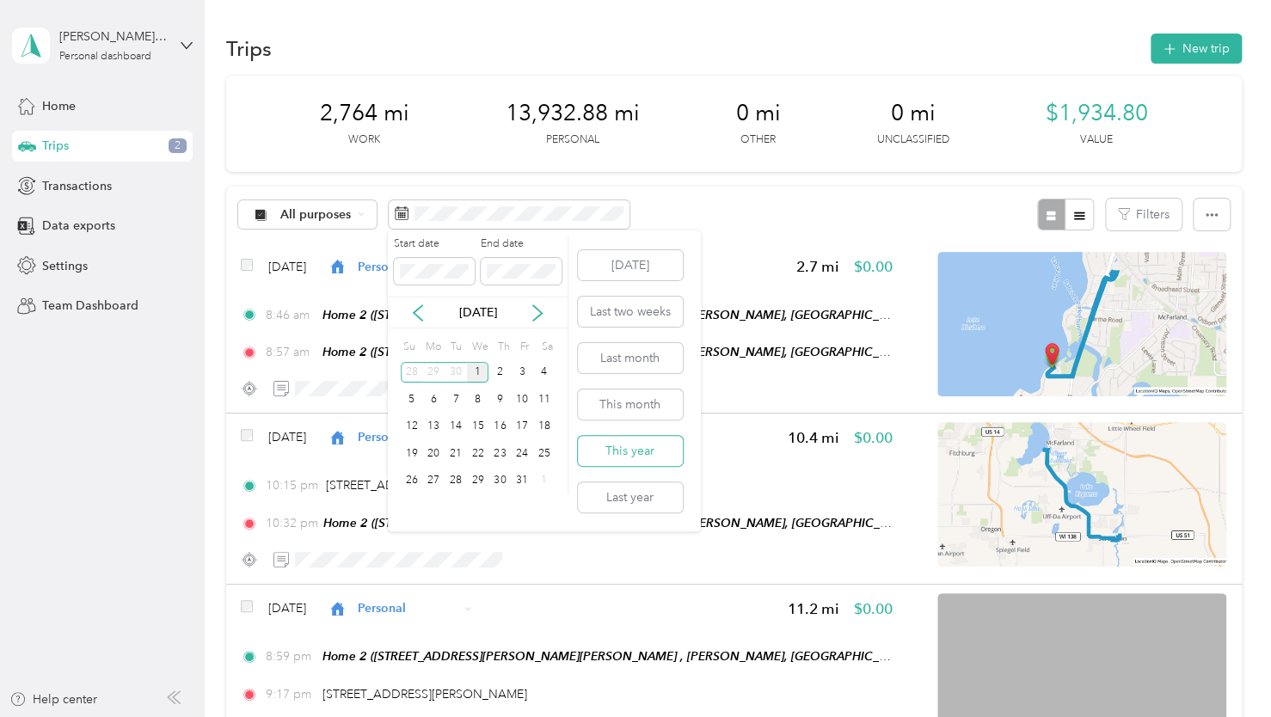
click at [636, 445] on button "This year" at bounding box center [630, 451] width 105 height 30
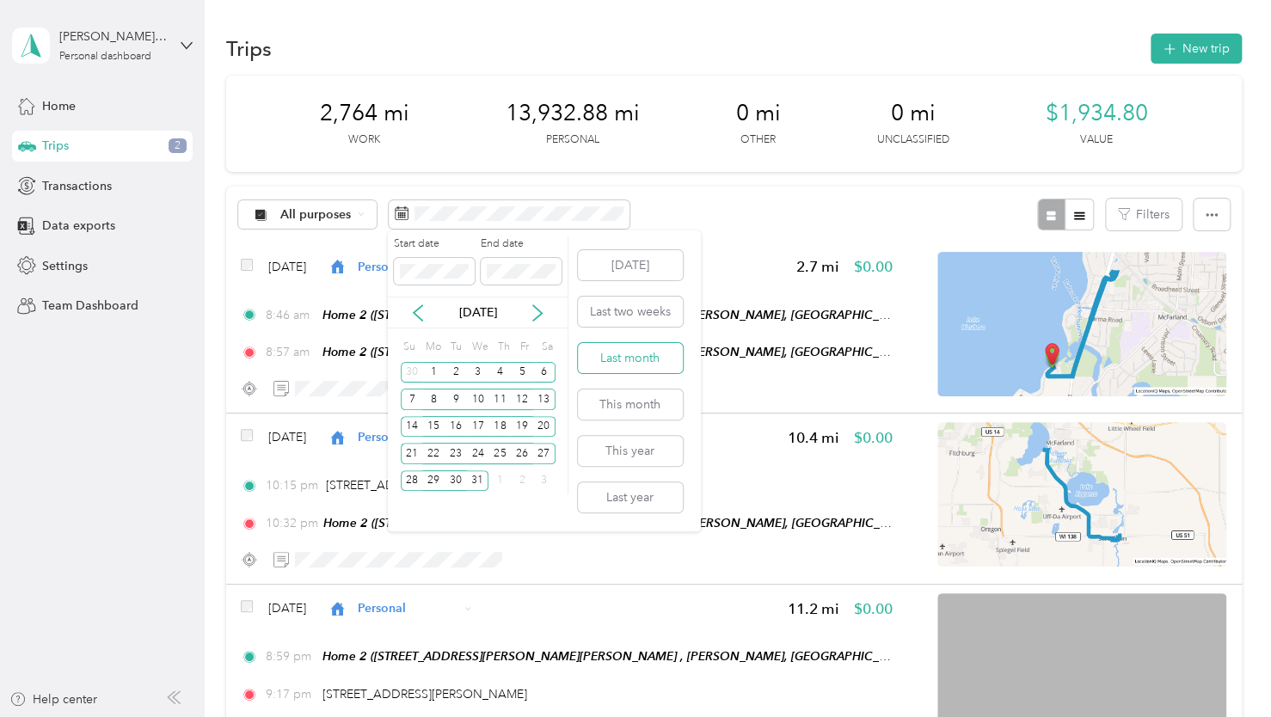
click at [640, 359] on button "Last month" at bounding box center [630, 358] width 105 height 30
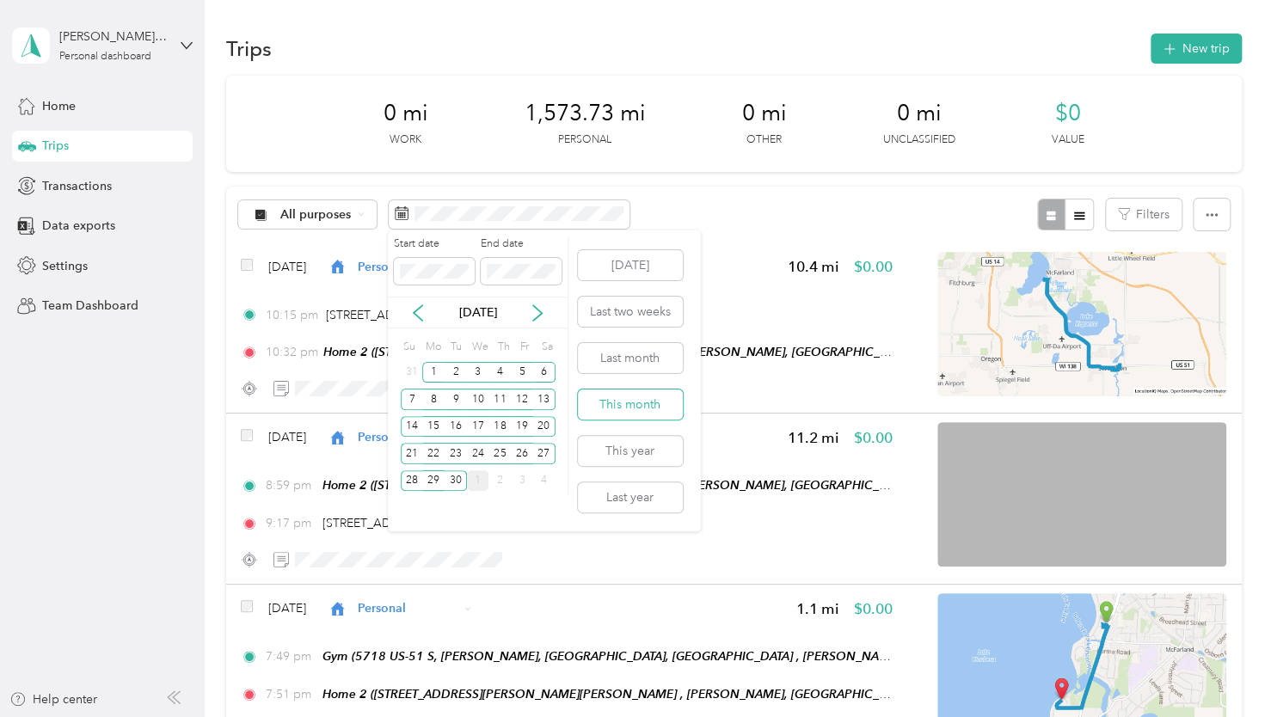
click at [635, 404] on button "This month" at bounding box center [630, 405] width 105 height 30
